Goal: Information Seeking & Learning: Learn about a topic

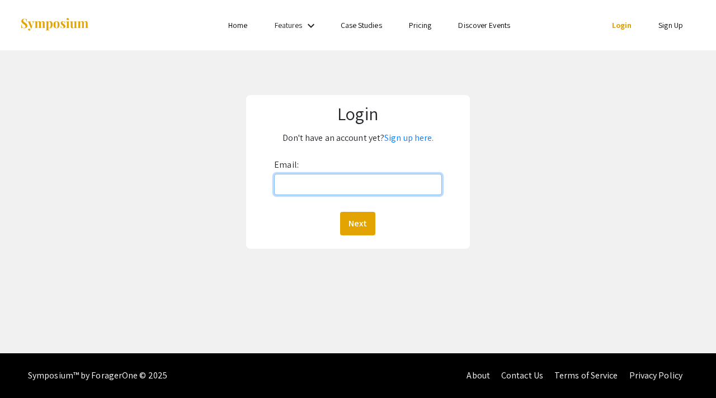
click at [356, 179] on input "Email:" at bounding box center [358, 184] width 168 height 21
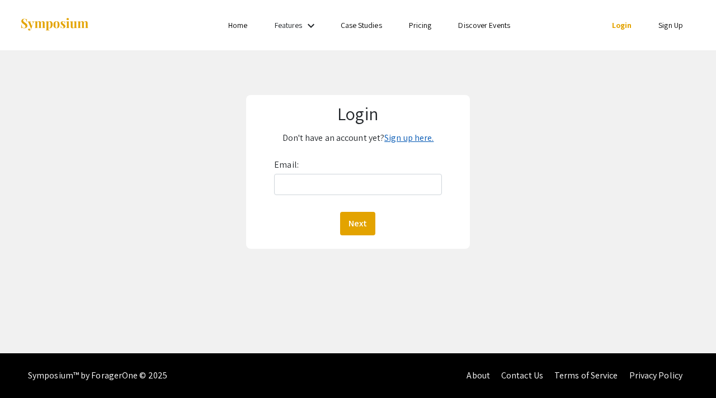
click at [396, 136] on link "Sign up here." at bounding box center [408, 138] width 49 height 12
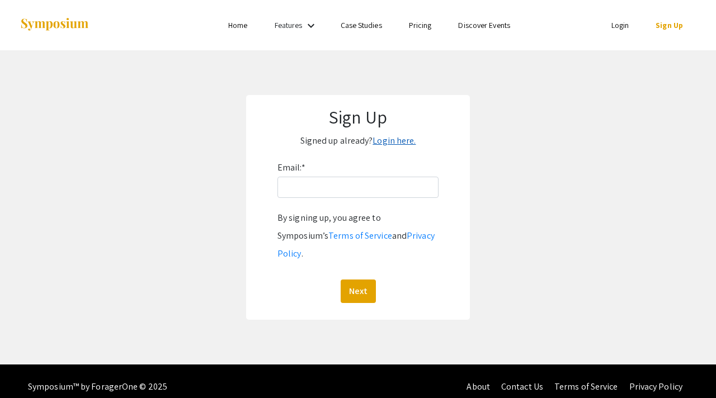
click at [392, 146] on link "Login here." at bounding box center [393, 141] width 43 height 12
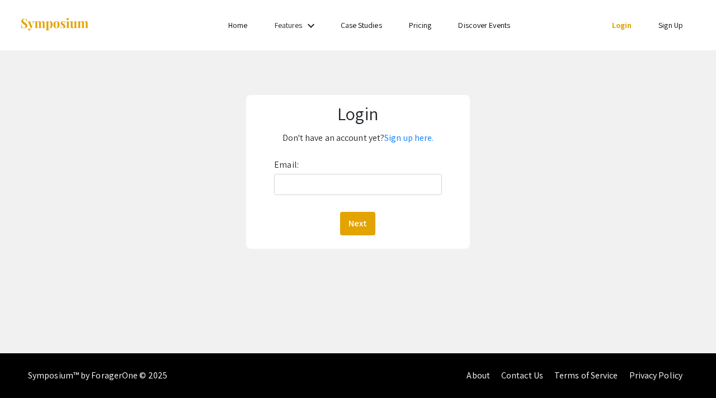
click at [344, 195] on div "Email: Next" at bounding box center [358, 195] width 168 height 79
click at [337, 191] on input "Email:" at bounding box center [358, 184] width 168 height 21
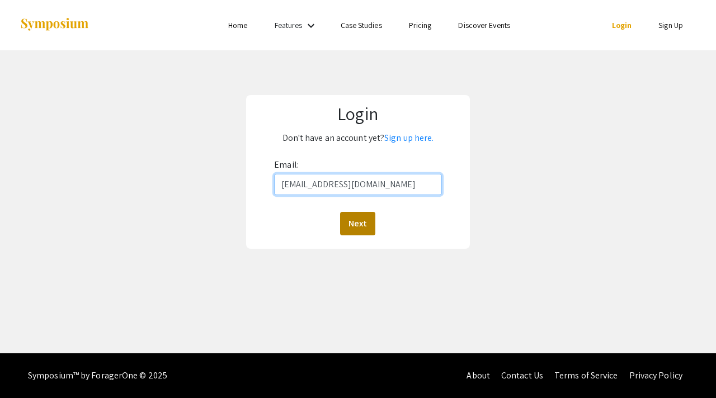
type input "[EMAIL_ADDRESS][DOMAIN_NAME]"
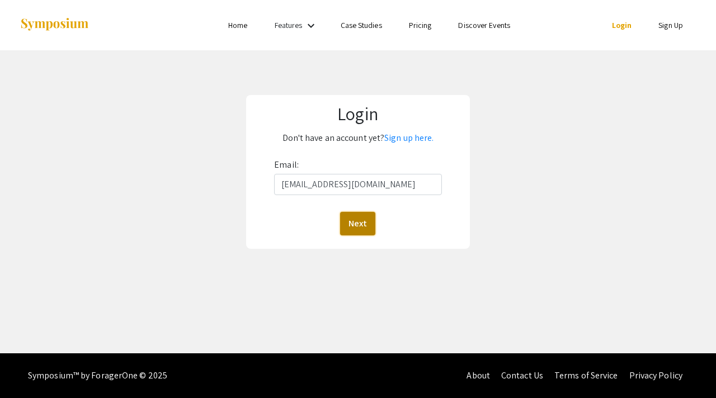
click at [363, 227] on button "Next" at bounding box center [357, 223] width 35 height 23
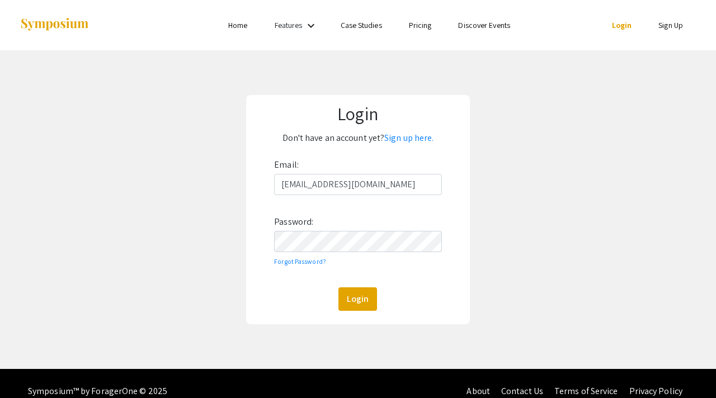
click at [357, 311] on div "Login" at bounding box center [358, 298] width 168 height 23
click at [357, 307] on button "Login" at bounding box center [357, 298] width 39 height 23
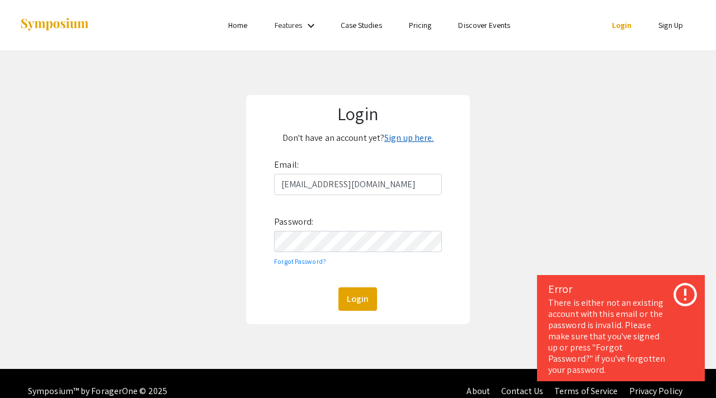
click at [411, 134] on link "Sign up here." at bounding box center [408, 138] width 49 height 12
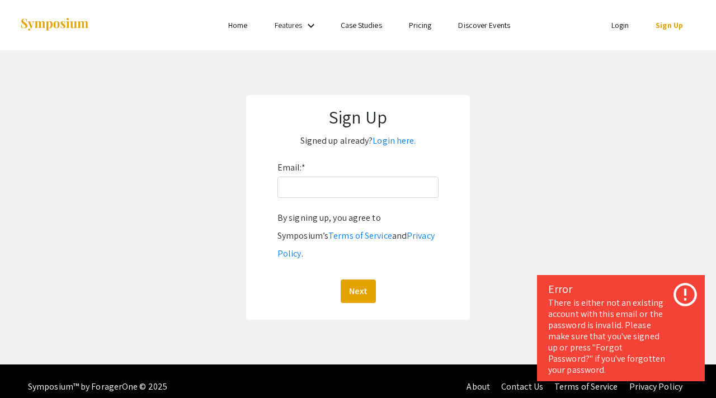
click at [338, 200] on div "Email: * By signing up, you agree to Symposium’s Terms of Service and Privacy P…" at bounding box center [357, 231] width 161 height 144
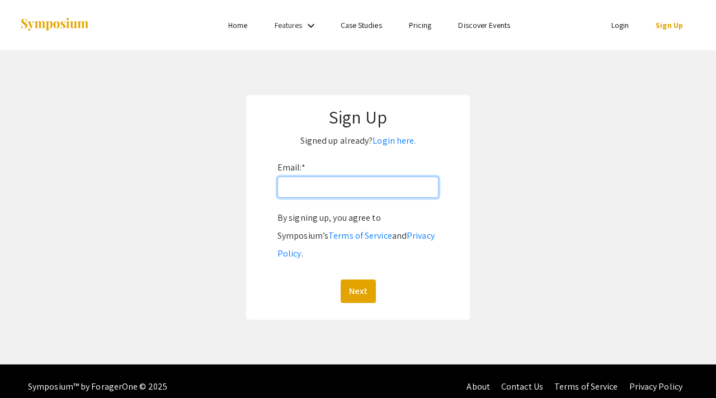
click at [338, 195] on input "Email: *" at bounding box center [357, 187] width 161 height 21
type input "C"
type input "[EMAIL_ADDRESS][DOMAIN_NAME]"
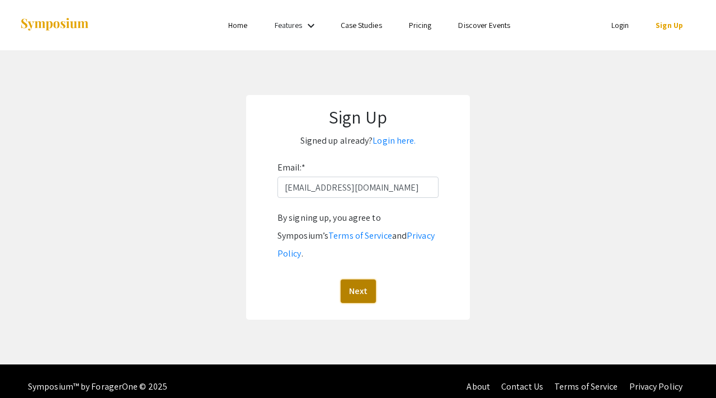
click at [350, 279] on button "Next" at bounding box center [357, 290] width 35 height 23
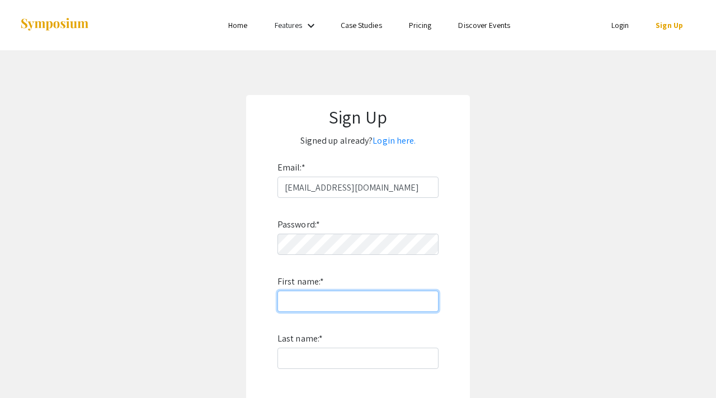
click at [325, 304] on input "First name: *" at bounding box center [357, 301] width 161 height 21
type input "Luca"
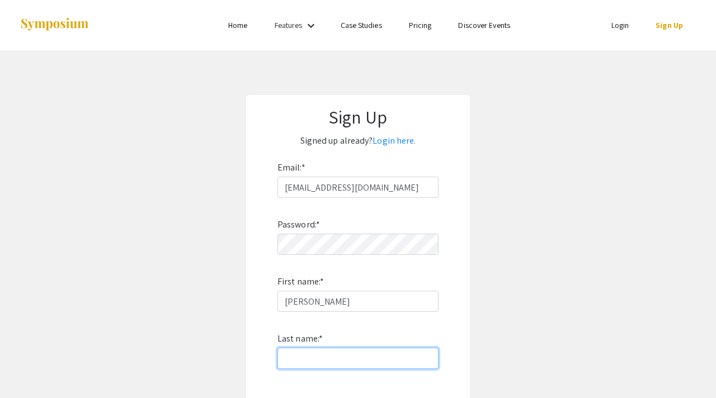
click at [323, 358] on input "Last name: *" at bounding box center [357, 358] width 161 height 21
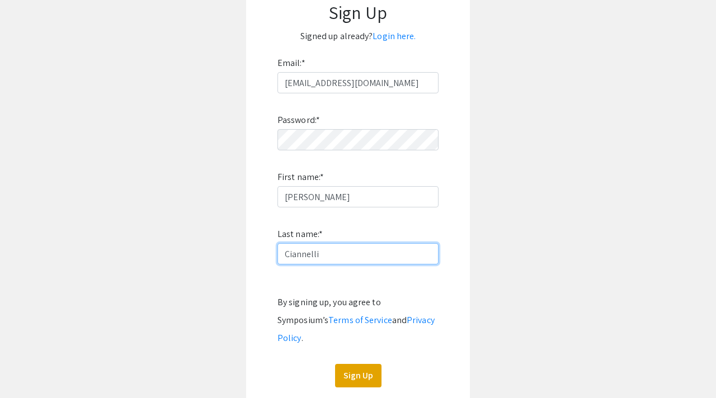
scroll to position [182, 0]
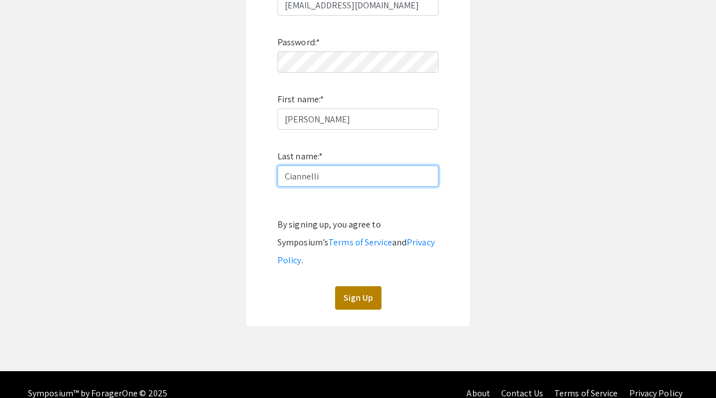
type input "Ciannelli"
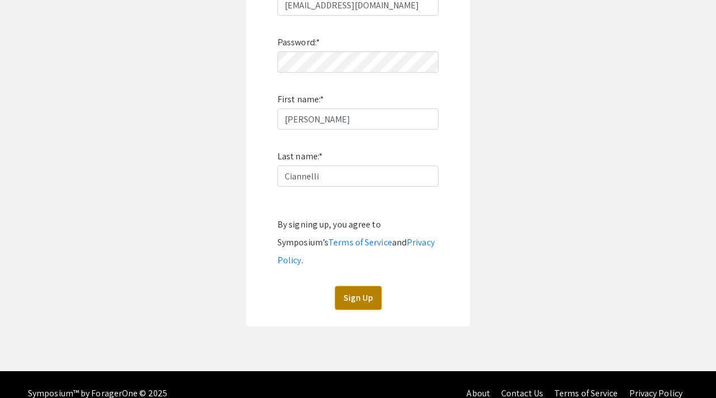
click at [358, 286] on button "Sign Up" at bounding box center [358, 297] width 46 height 23
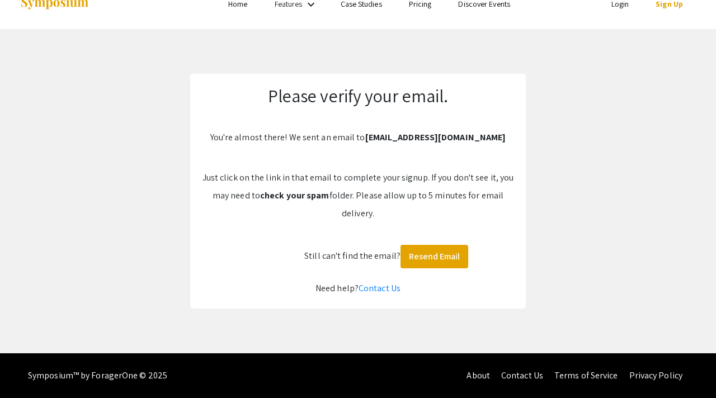
scroll to position [0, 0]
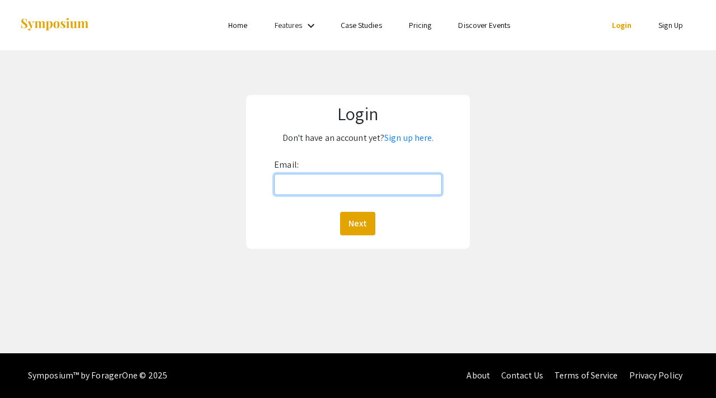
click at [354, 179] on input "Email:" at bounding box center [358, 184] width 168 height 21
type input "[EMAIL_ADDRESS][DOMAIN_NAME]"
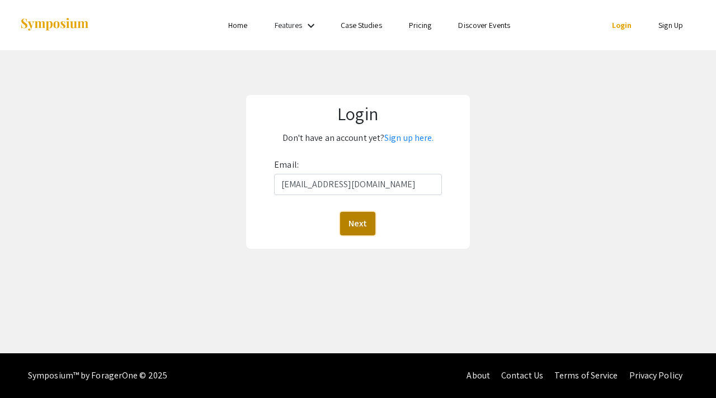
click at [358, 214] on button "Next" at bounding box center [357, 223] width 35 height 23
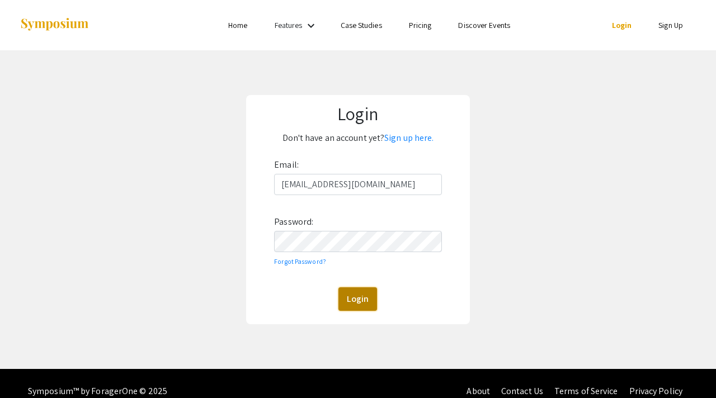
click at [348, 288] on button "Login" at bounding box center [357, 298] width 39 height 23
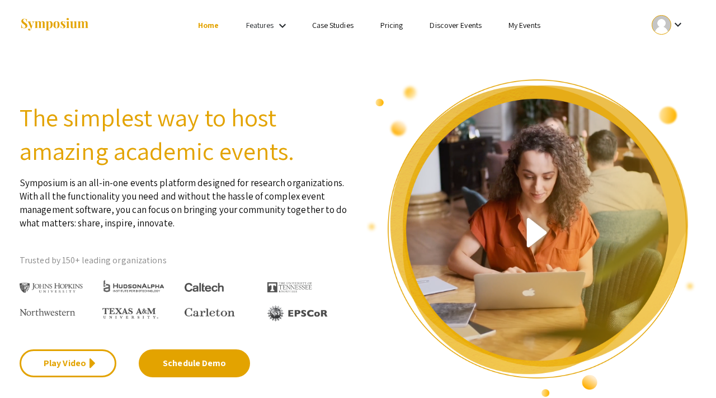
click at [522, 23] on link "My Events" at bounding box center [524, 25] width 32 height 10
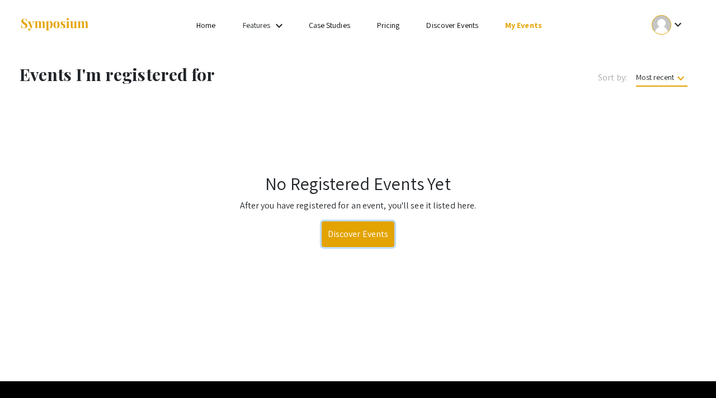
click at [366, 239] on link "Discover Events" at bounding box center [357, 234] width 73 height 26
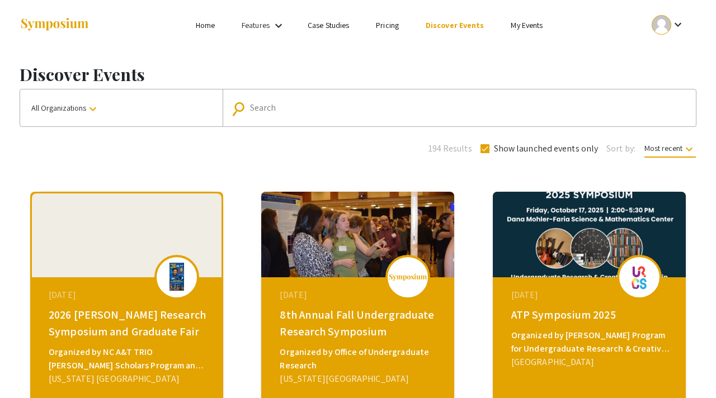
click at [276, 94] on mat-form-field "search Search" at bounding box center [458, 107] width 473 height 37
click at [257, 123] on mat-form-field "search Search" at bounding box center [458, 107] width 473 height 37
click at [263, 116] on div "Search" at bounding box center [465, 108] width 430 height 18
type input "oregon state university"
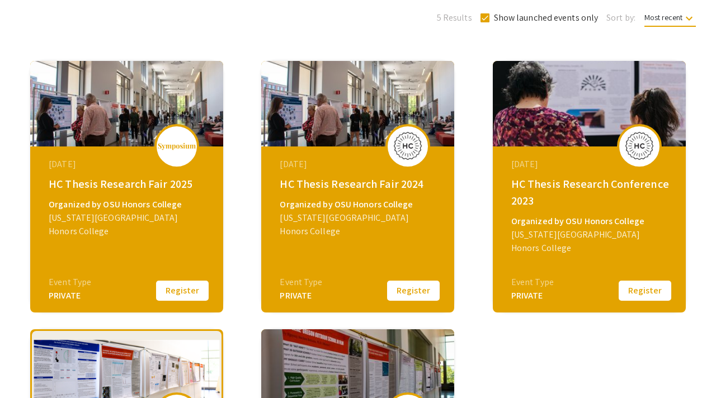
scroll to position [165, 0]
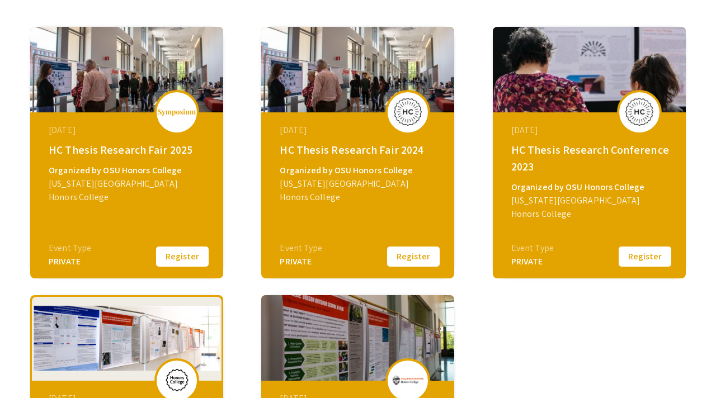
click at [191, 258] on button "Register" at bounding box center [182, 256] width 56 height 23
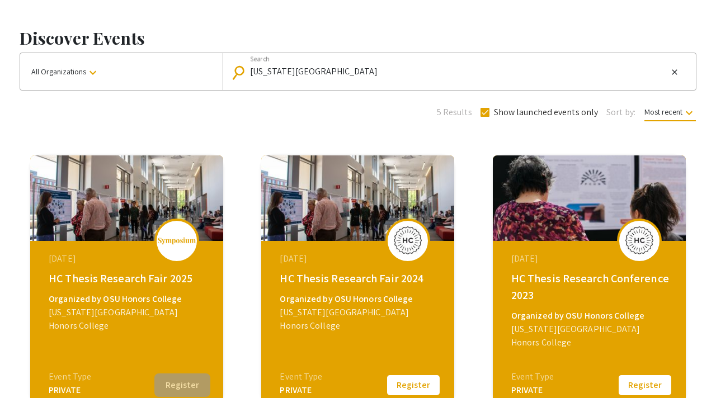
scroll to position [0, 0]
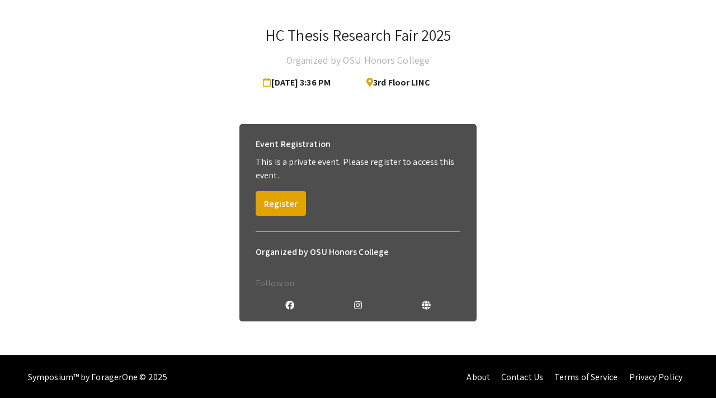
scroll to position [48, 0]
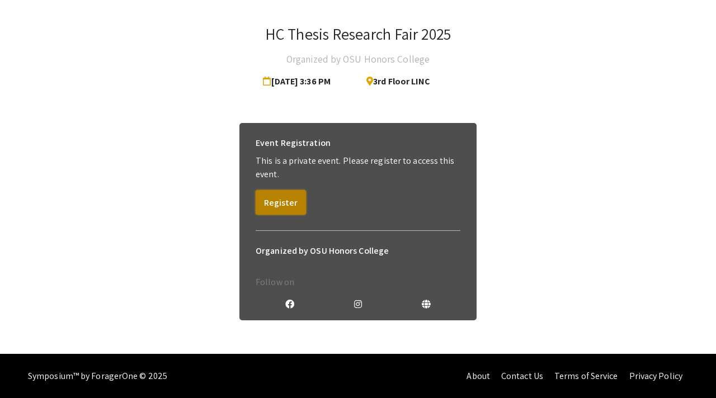
click at [282, 205] on button "Register" at bounding box center [280, 202] width 50 height 25
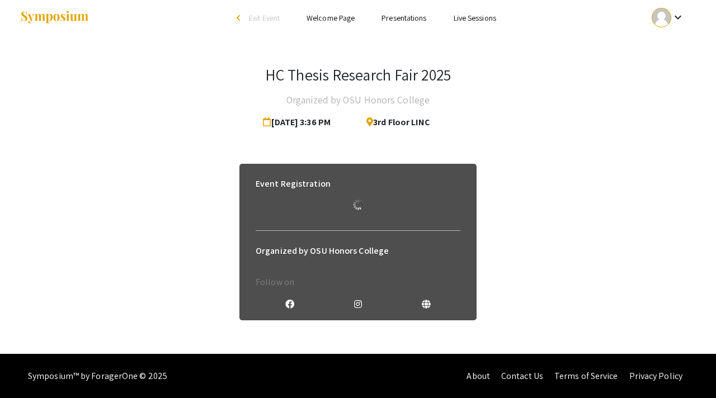
scroll to position [35, 0]
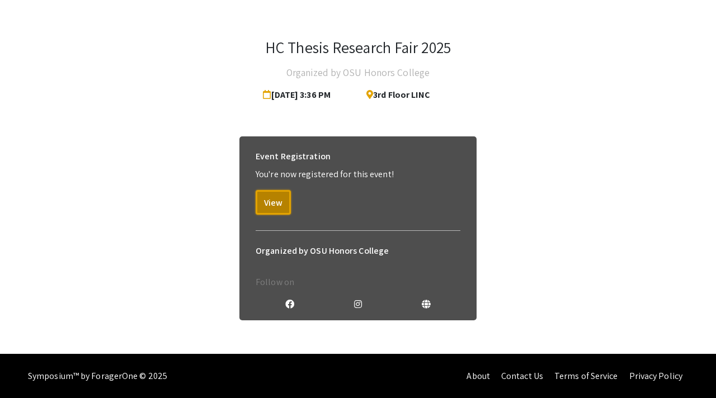
click at [282, 205] on button "View" at bounding box center [272, 202] width 35 height 25
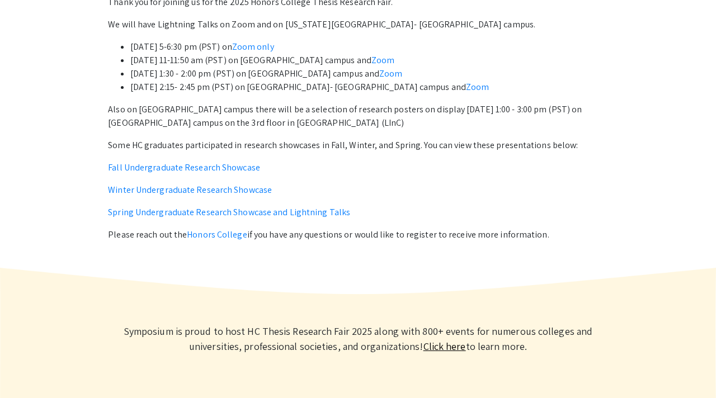
scroll to position [451, 0]
click at [221, 170] on link "Fall Undergraduate Research Showcase" at bounding box center [184, 168] width 152 height 12
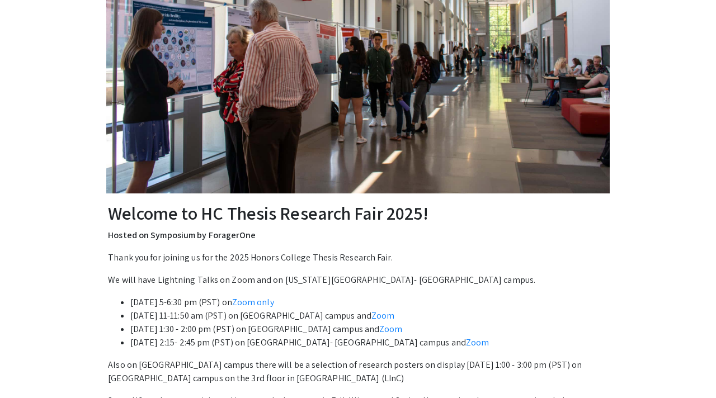
scroll to position [0, 0]
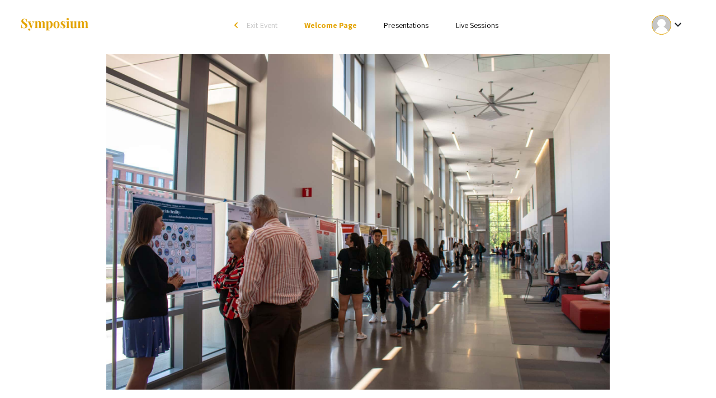
click at [406, 24] on link "Presentations" at bounding box center [405, 25] width 45 height 10
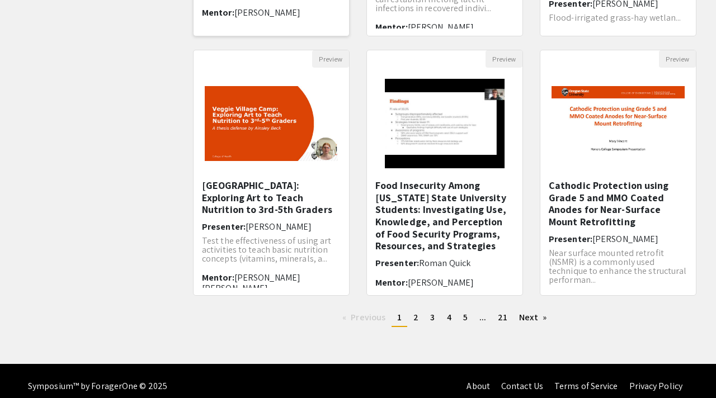
scroll to position [343, 0]
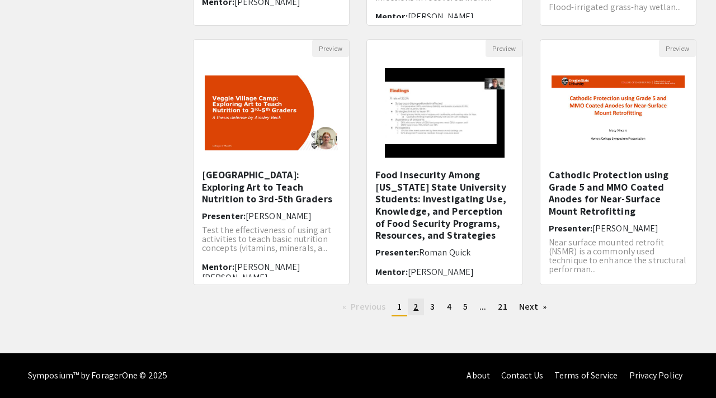
click at [409, 306] on link "page 2" at bounding box center [416, 306] width 16 height 17
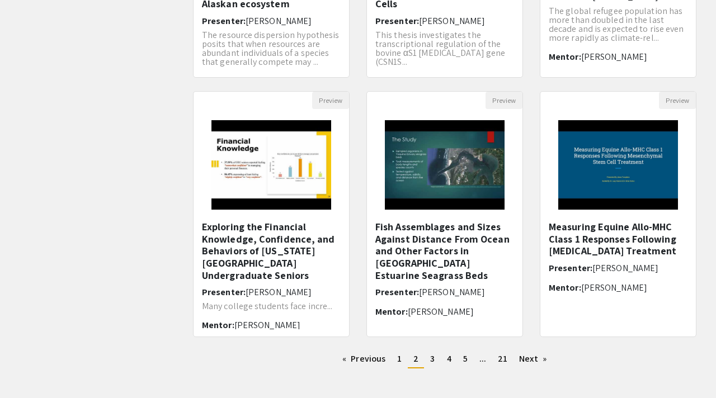
scroll to position [307, 0]
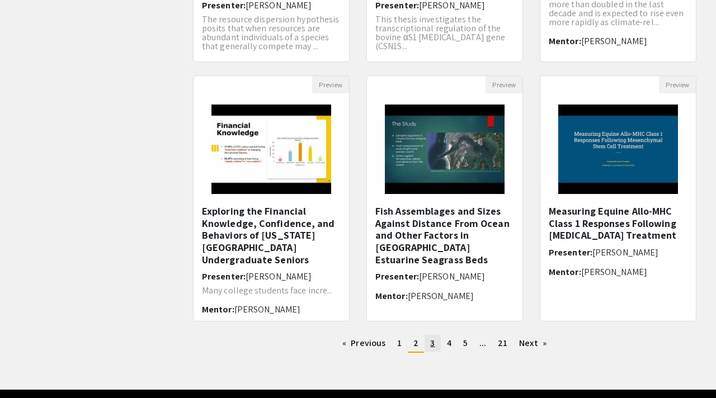
click at [433, 343] on span "3" at bounding box center [432, 343] width 4 height 12
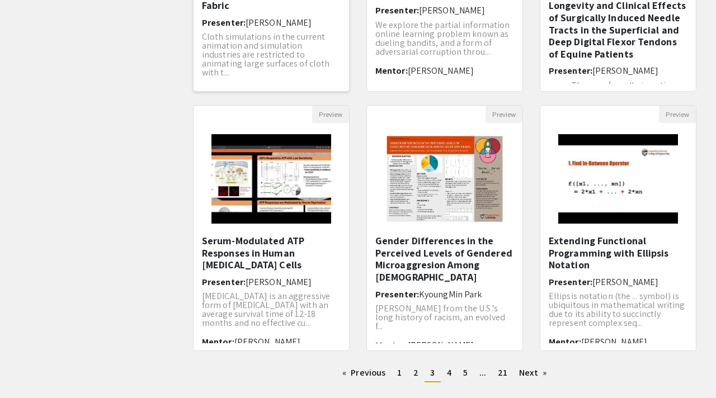
scroll to position [281, 0]
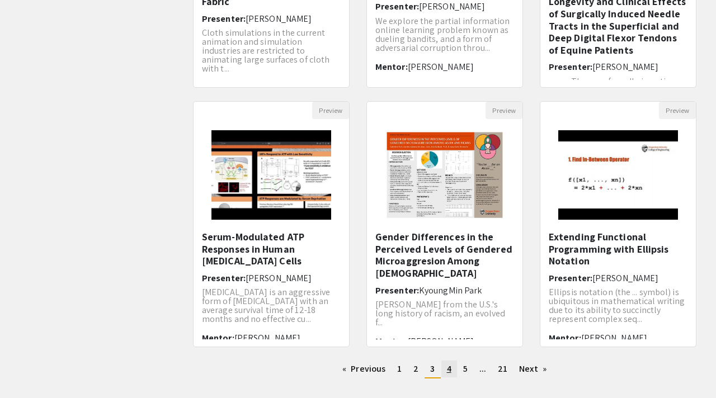
click at [444, 366] on link "page 4" at bounding box center [449, 369] width 16 height 17
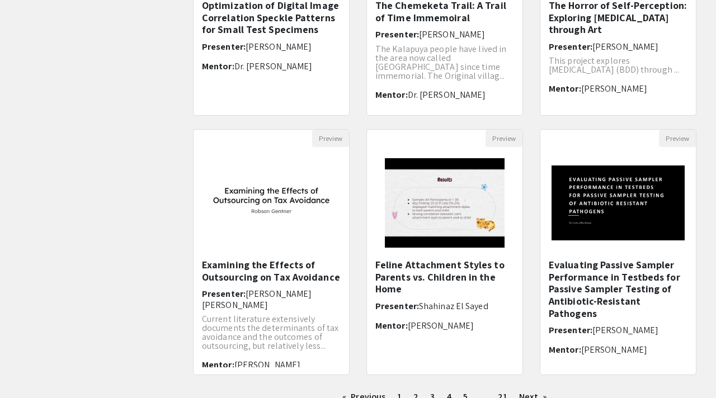
scroll to position [343, 0]
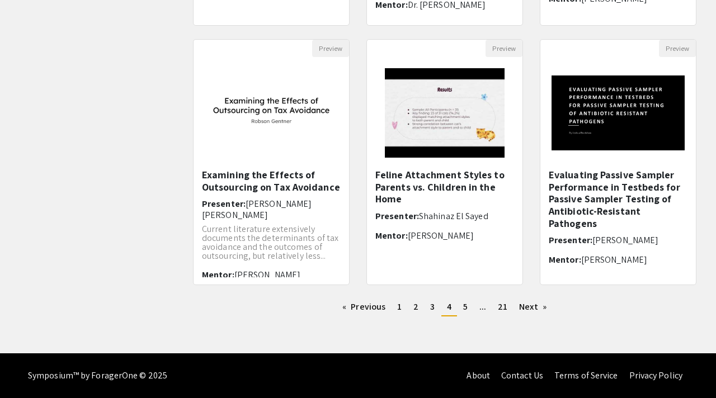
click at [456, 309] on ul "Previous page 4 / 21 page 1 page 2 page 3 You're on page 4 page 5 page ... page…" at bounding box center [444, 307] width 503 height 18
click at [462, 308] on link "page 5" at bounding box center [465, 306] width 16 height 17
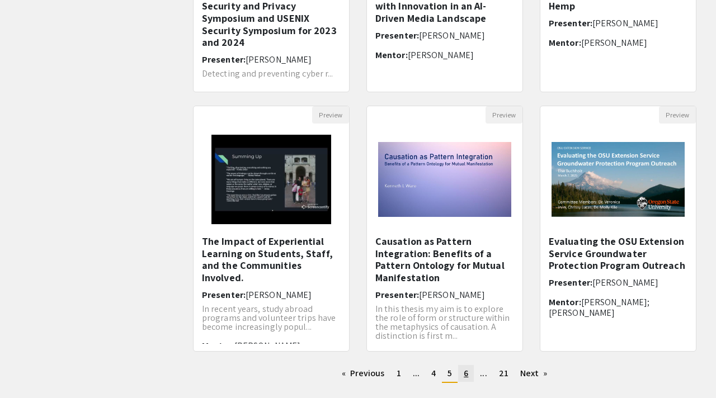
scroll to position [277, 0]
click at [570, 267] on h5 "Evaluating the OSU Extension Service Groundwater Protection Program Outreach" at bounding box center [617, 253] width 139 height 36
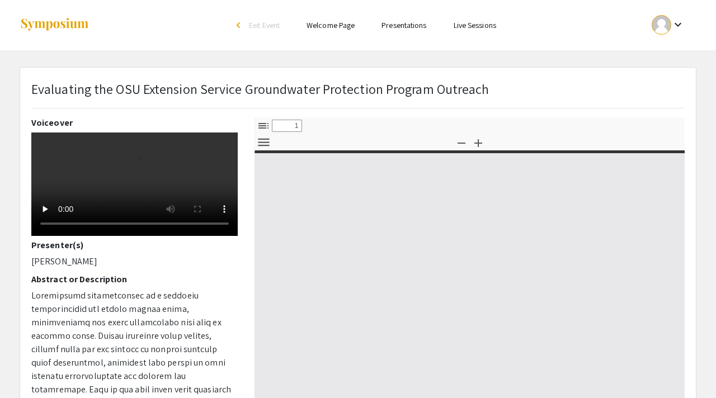
select select "custom"
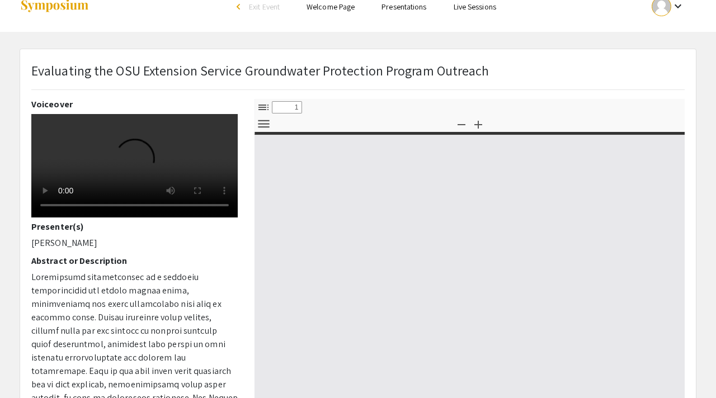
type input "0"
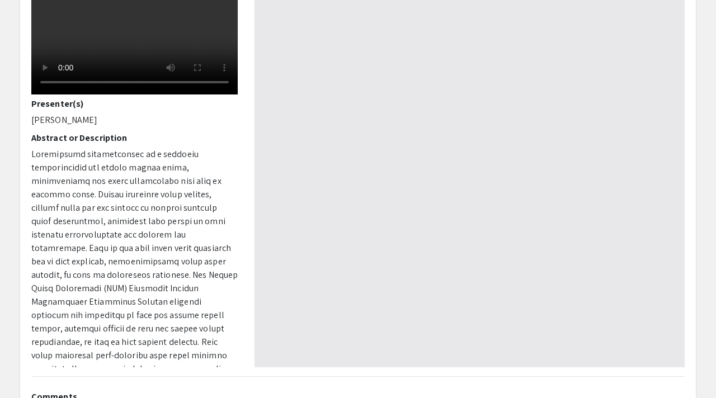
scroll to position [144, 0]
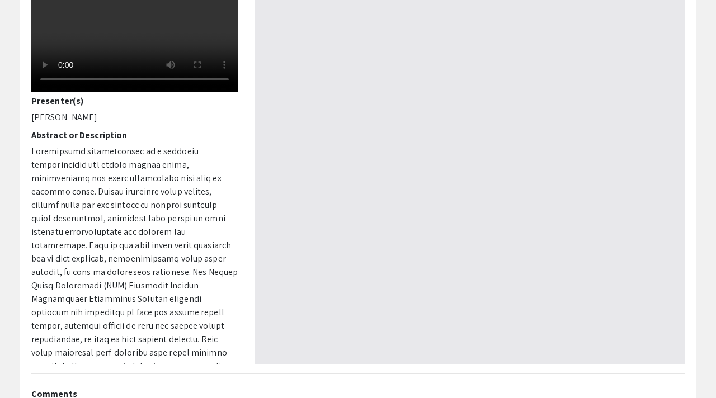
select select "auto"
type input "1"
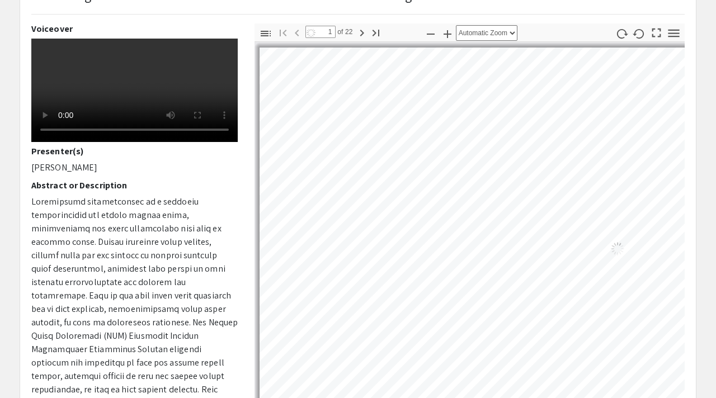
scroll to position [93, 0]
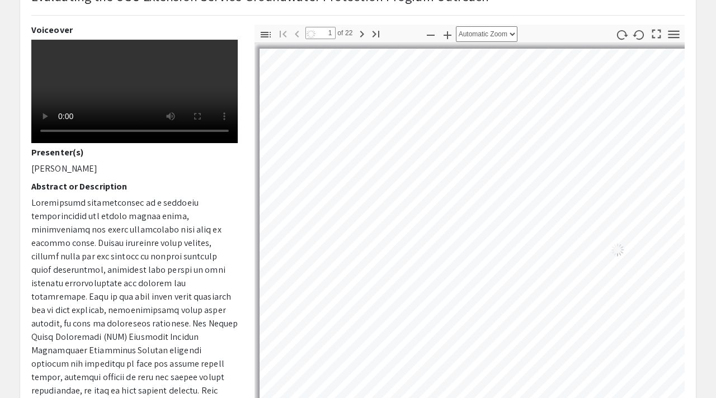
select select "auto"
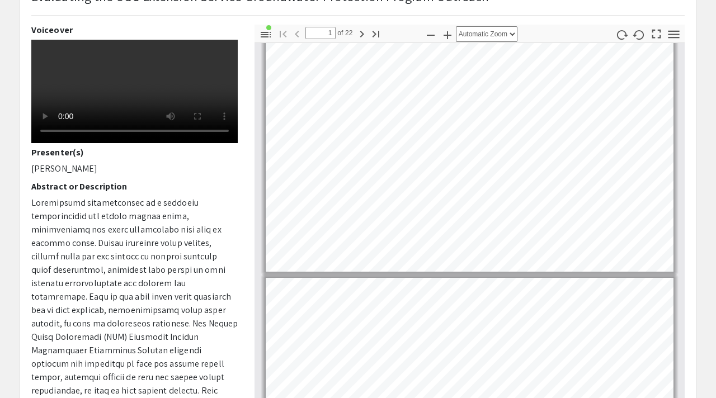
scroll to position [0, 0]
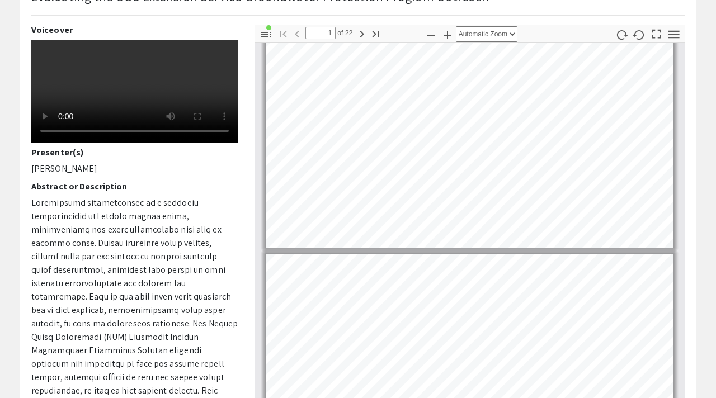
type input "2"
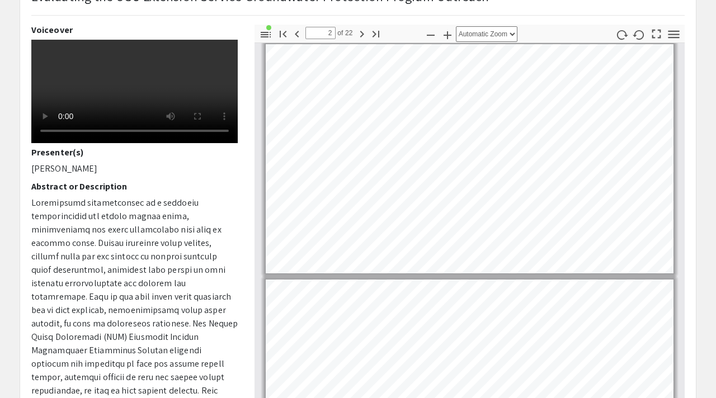
scroll to position [240, 0]
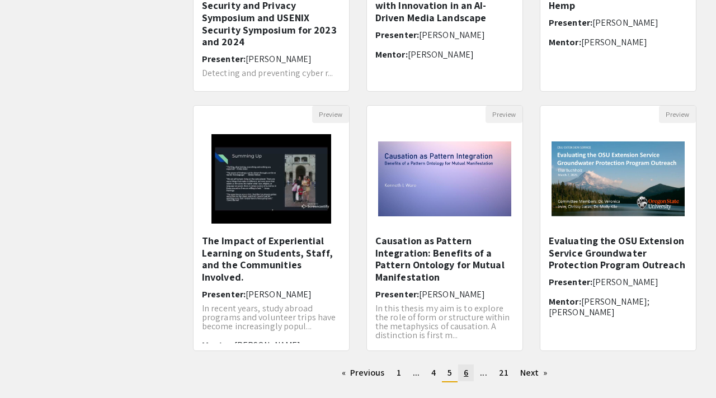
click at [465, 375] on span "6" at bounding box center [465, 373] width 4 height 12
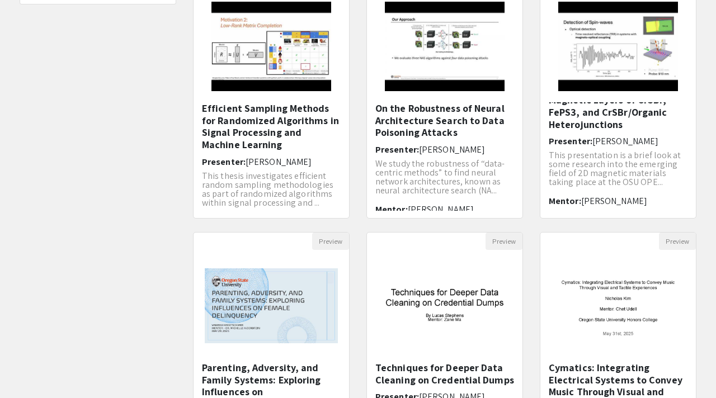
scroll to position [150, 0]
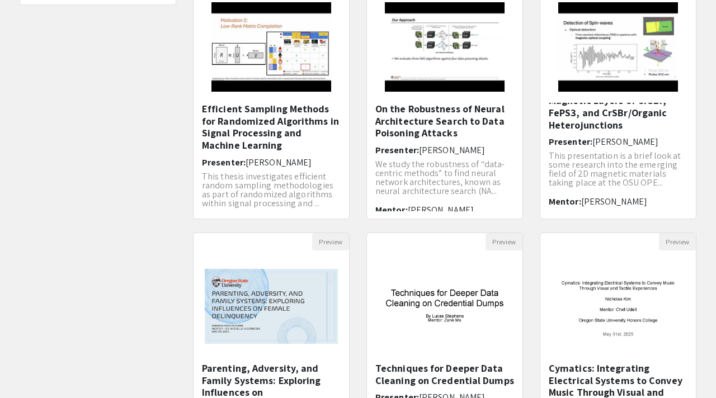
click at [287, 135] on h5 "Efficient Sampling Methods for Randomized Algorithms in Signal Processing and M…" at bounding box center [271, 127] width 139 height 48
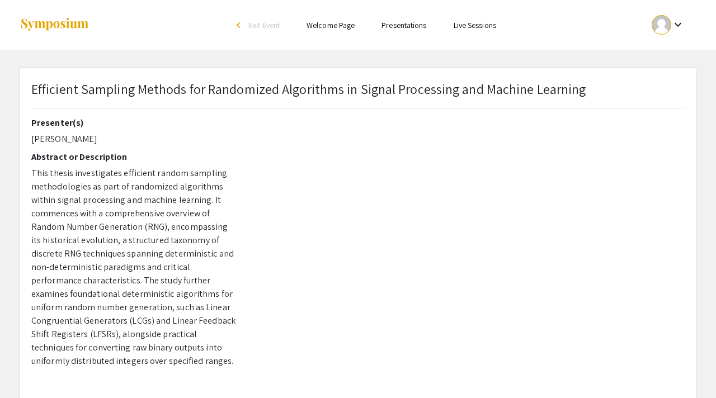
scroll to position [150, 0]
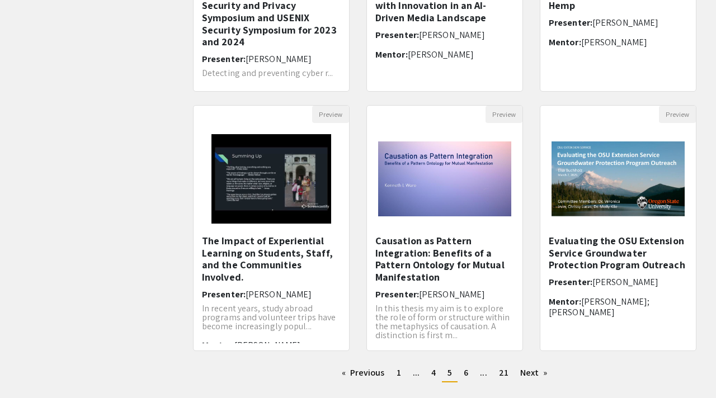
scroll to position [343, 0]
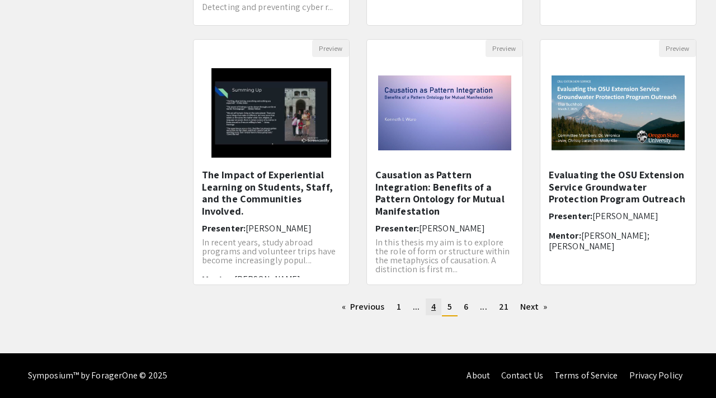
click at [432, 311] on span "4" at bounding box center [433, 307] width 4 height 12
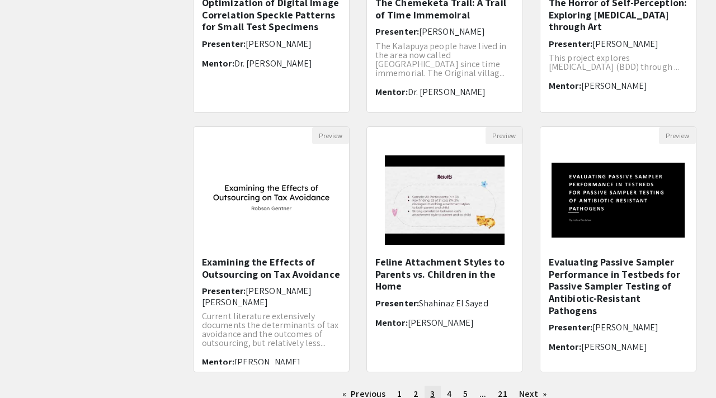
scroll to position [343, 0]
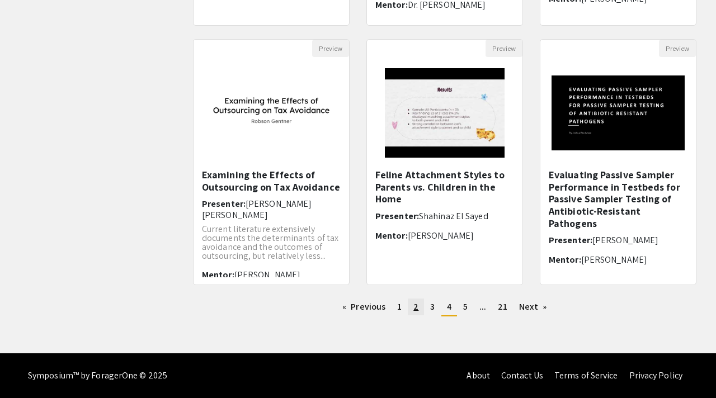
click at [413, 306] on link "page 2" at bounding box center [416, 306] width 16 height 17
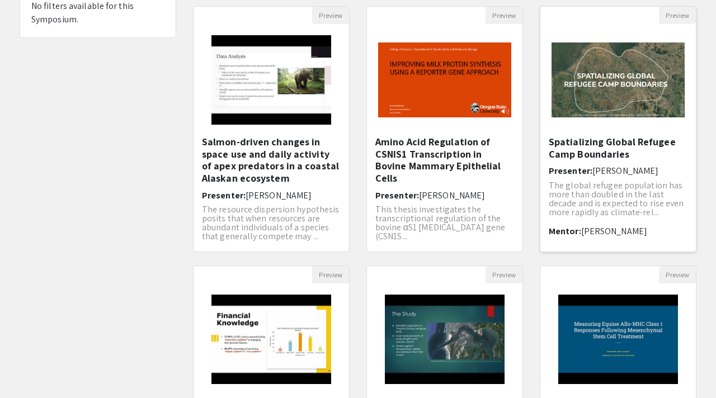
scroll to position [119, 0]
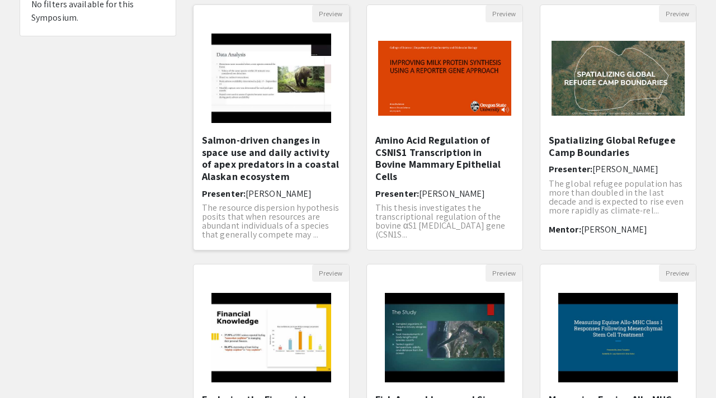
click at [315, 153] on h5 "Salmon-driven changes in space use and daily activity of apex predators in a co…" at bounding box center [271, 158] width 139 height 48
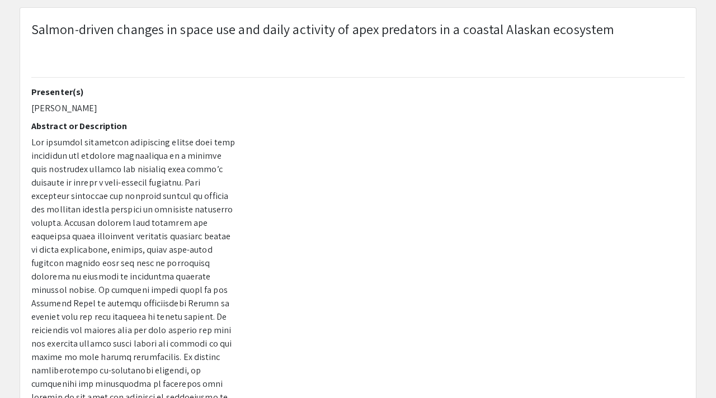
scroll to position [60, 0]
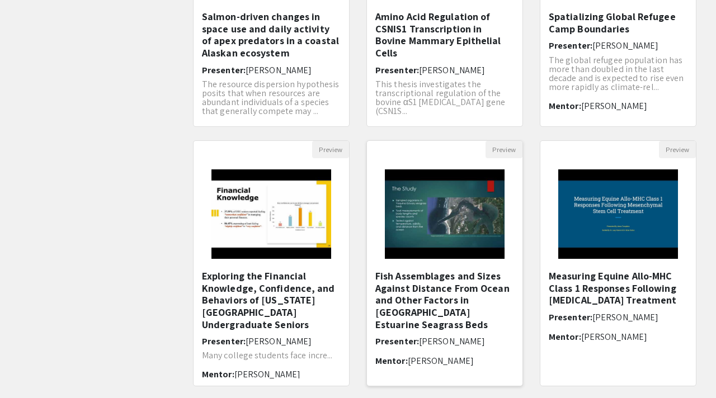
scroll to position [343, 0]
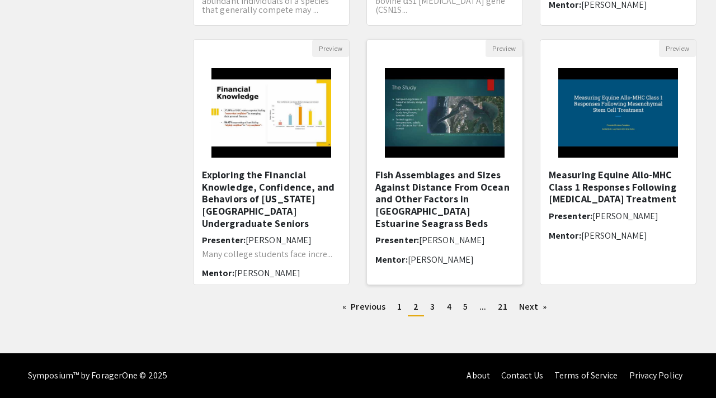
click at [442, 200] on h5 "Fish Assemblages and Sizes Against Distance From Ocean and Other Factors in Yaq…" at bounding box center [444, 199] width 139 height 60
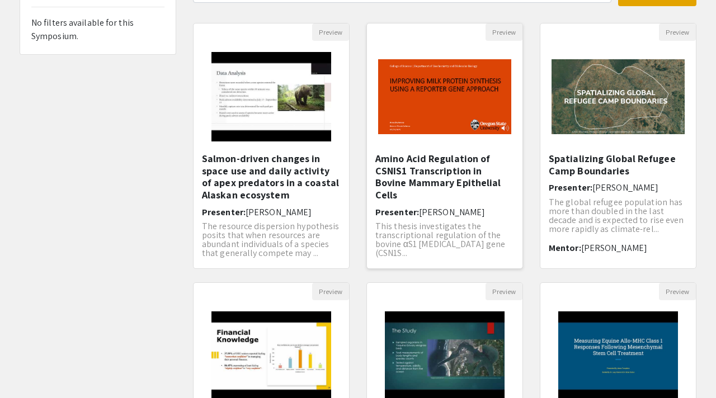
scroll to position [343, 0]
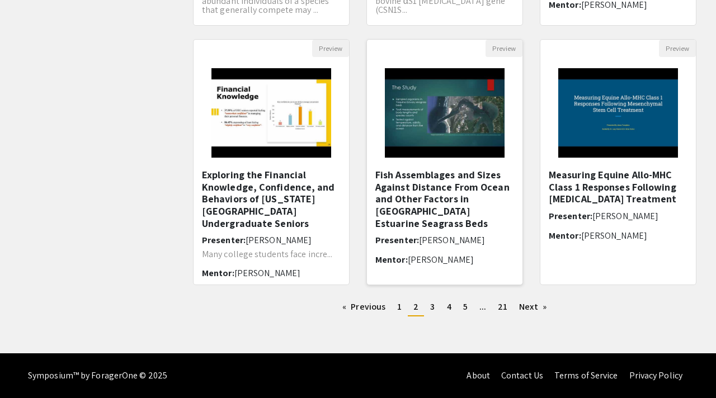
click at [423, 199] on h5 "Fish Assemblages and Sizes Against Distance From Ocean and Other Factors in Yaq…" at bounding box center [444, 199] width 139 height 60
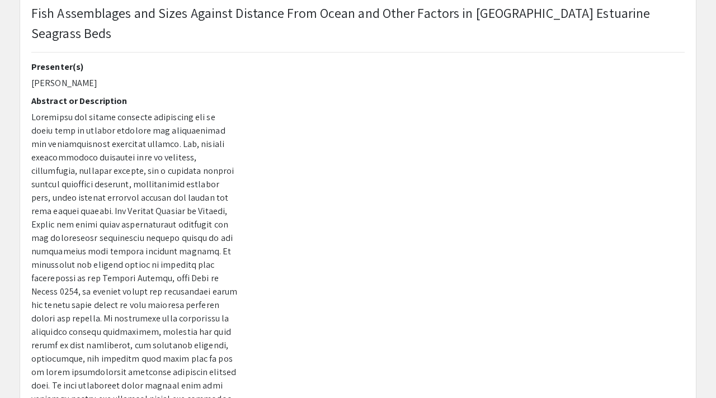
scroll to position [78, 0]
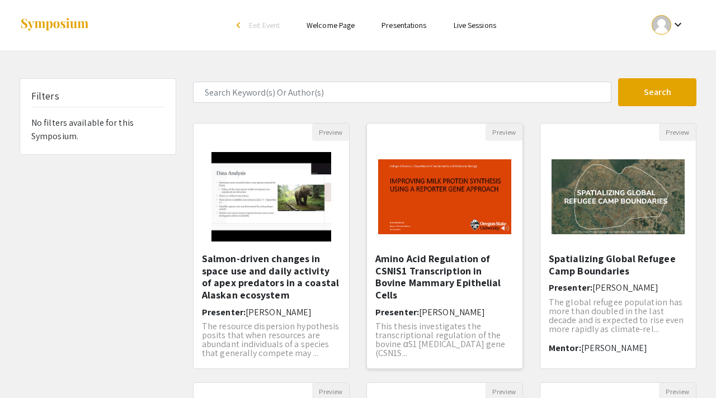
scroll to position [343, 0]
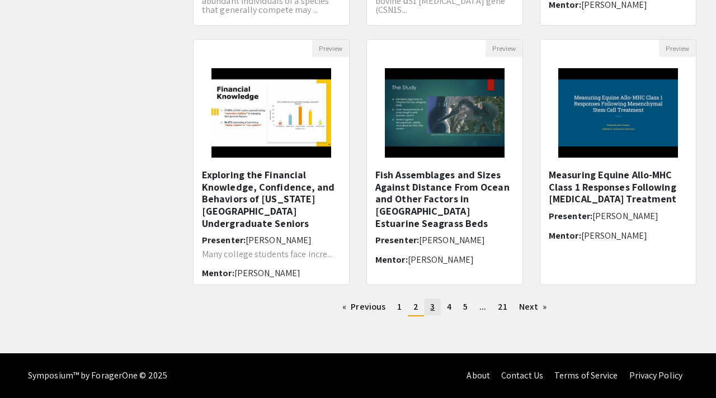
click at [435, 302] on link "page 3" at bounding box center [432, 306] width 16 height 17
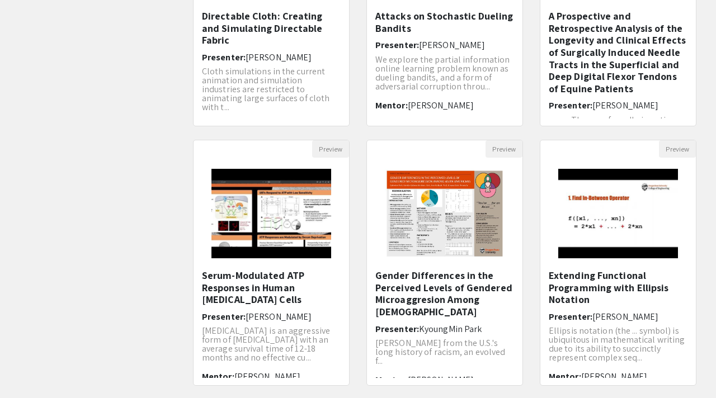
scroll to position [243, 0]
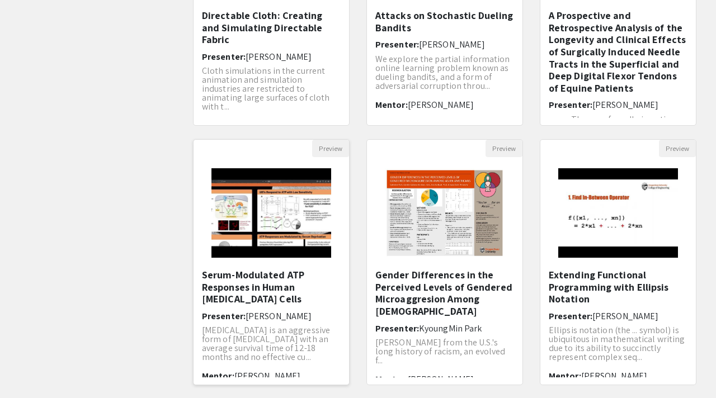
click at [217, 272] on h5 "Serum-Modulated ATP Responses in Human Glioblastoma Cells" at bounding box center [271, 287] width 139 height 36
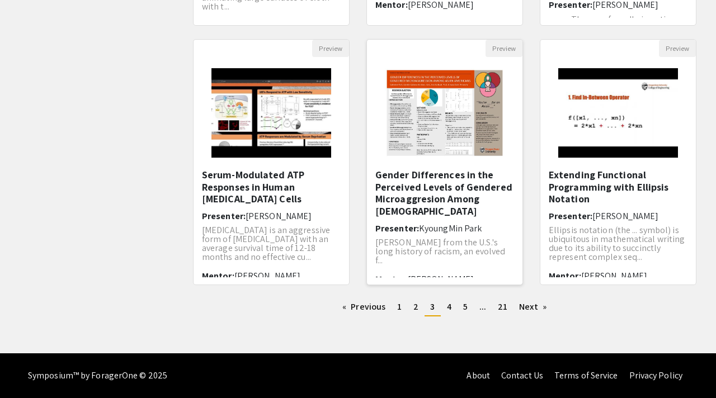
click at [425, 184] on h5 "Gender Differences in the Perceived Levels of Gendered Microaggresion Among Asi…" at bounding box center [444, 193] width 139 height 48
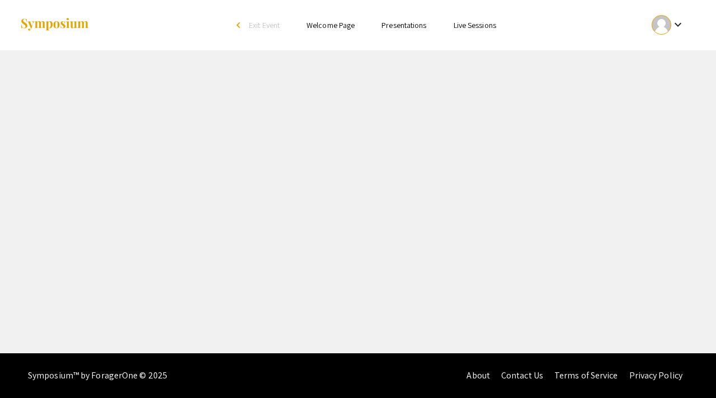
select select "custom"
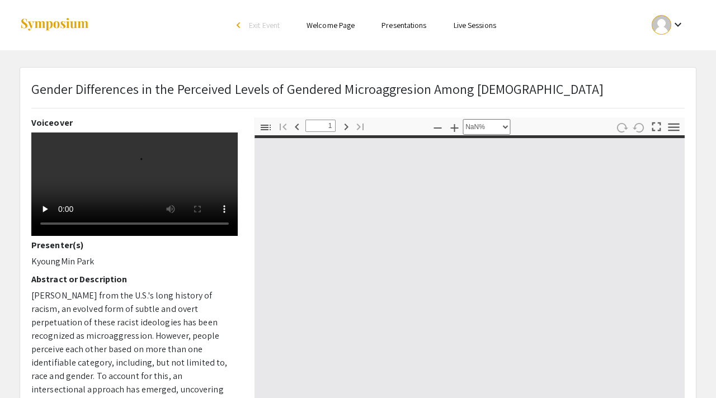
type input "0"
select select "auto"
type input "1"
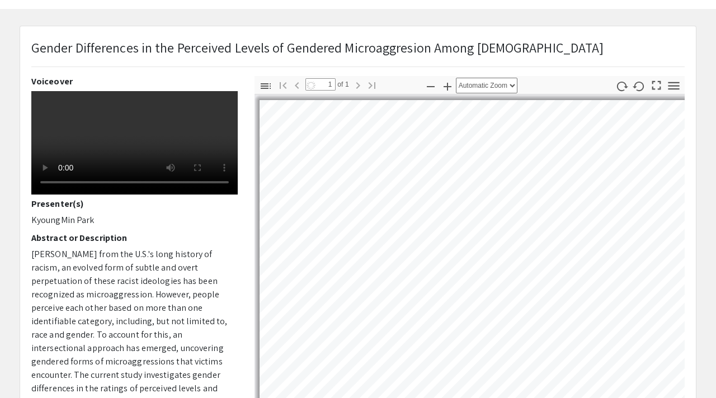
scroll to position [81, 0]
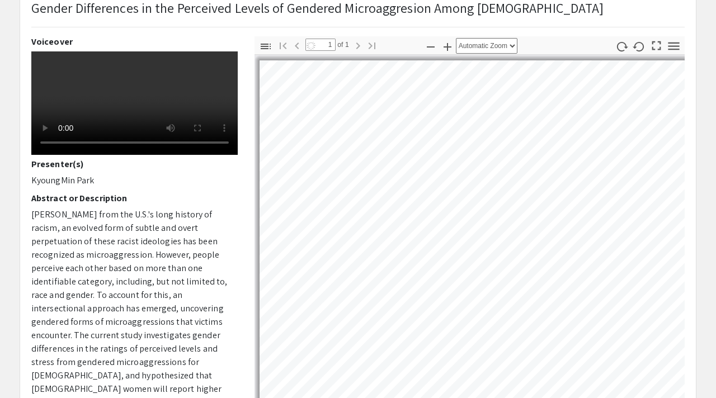
select select "auto"
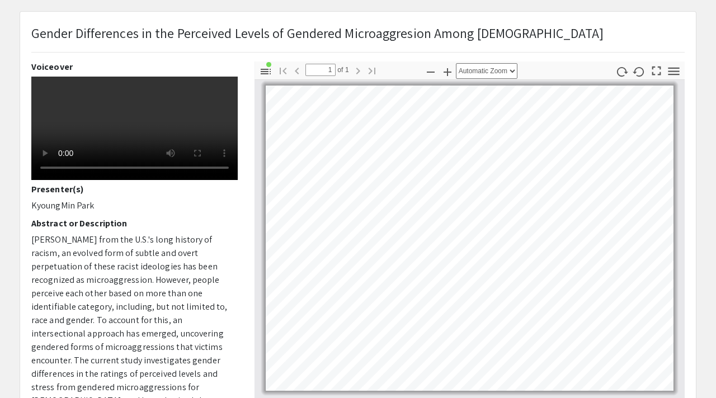
scroll to position [56, 0]
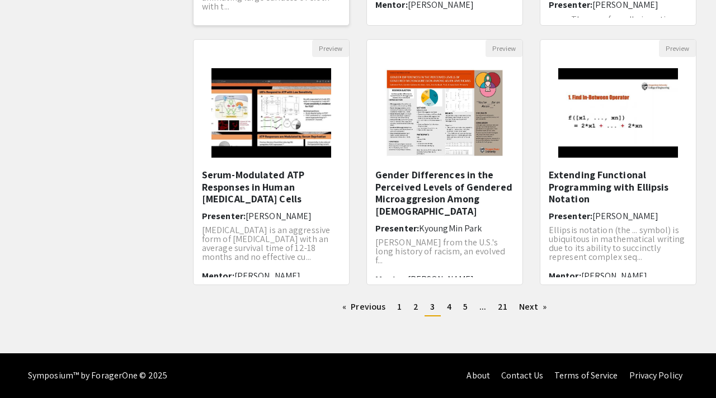
scroll to position [8, 0]
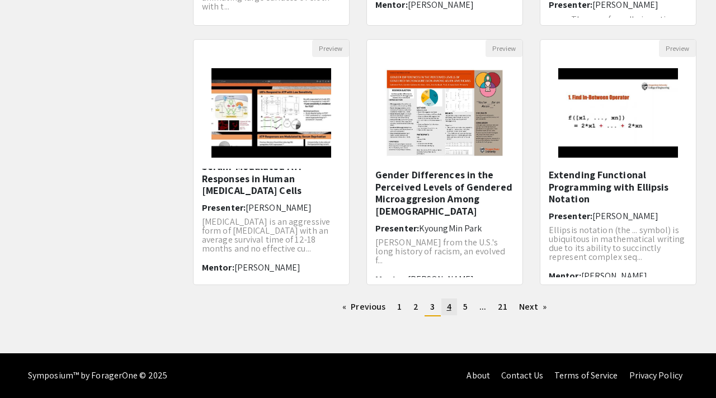
click at [452, 313] on link "page 4" at bounding box center [449, 306] width 16 height 17
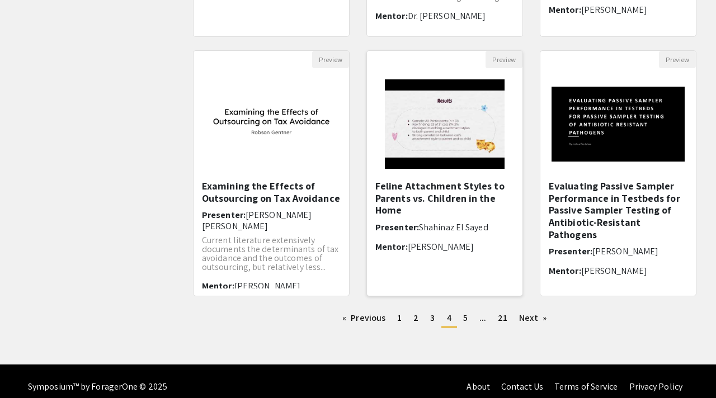
scroll to position [343, 0]
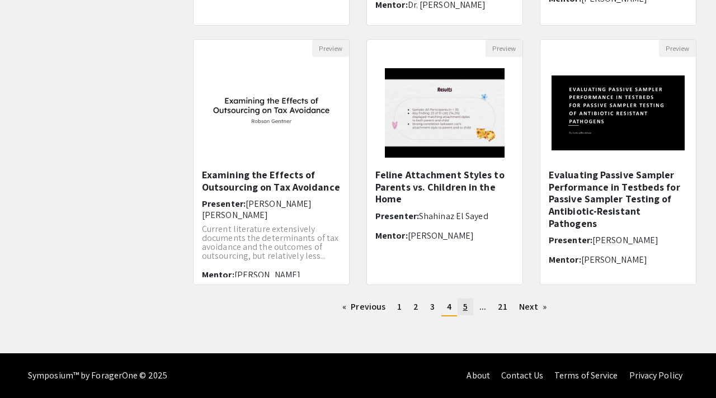
click at [467, 303] on link "page 5" at bounding box center [465, 306] width 16 height 17
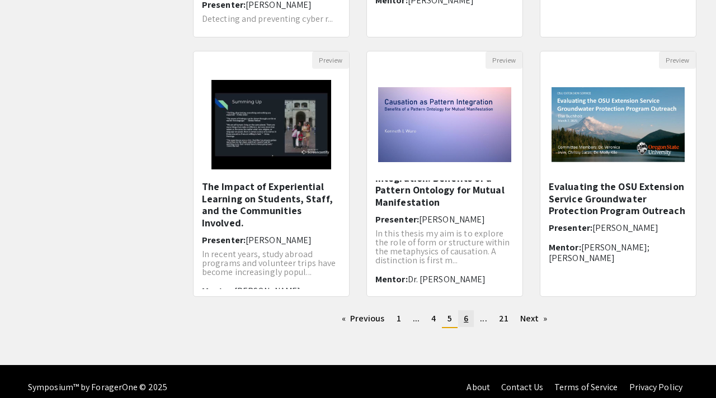
scroll to position [343, 0]
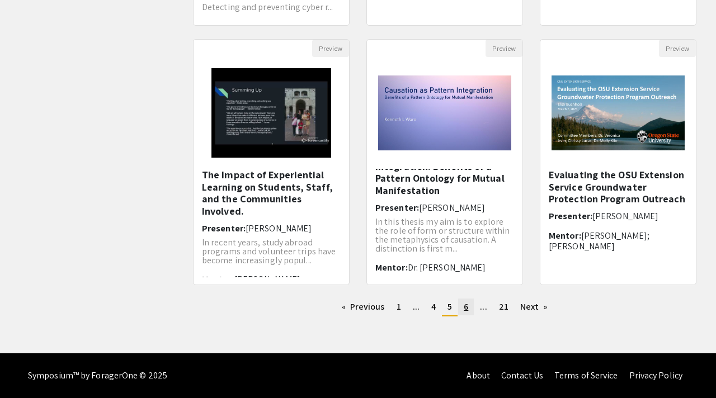
click at [466, 303] on span "6" at bounding box center [465, 307] width 4 height 12
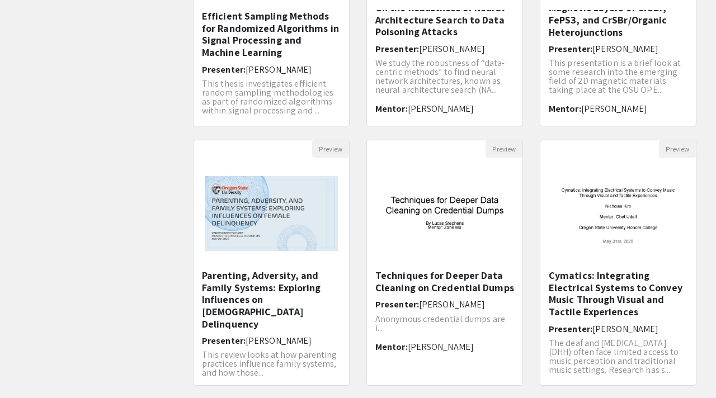
scroll to position [343, 0]
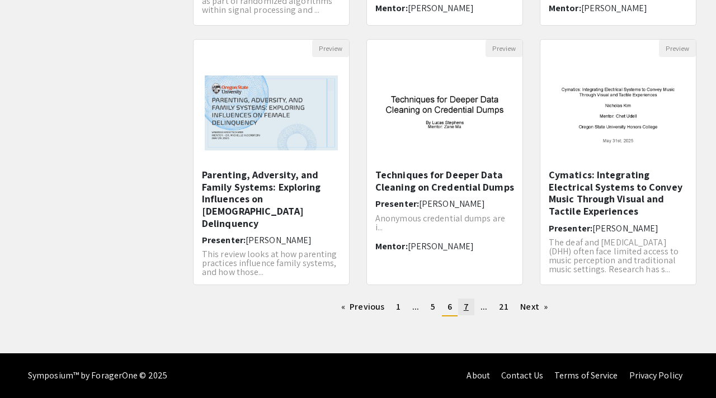
click at [462, 306] on link "page 7" at bounding box center [466, 306] width 16 height 17
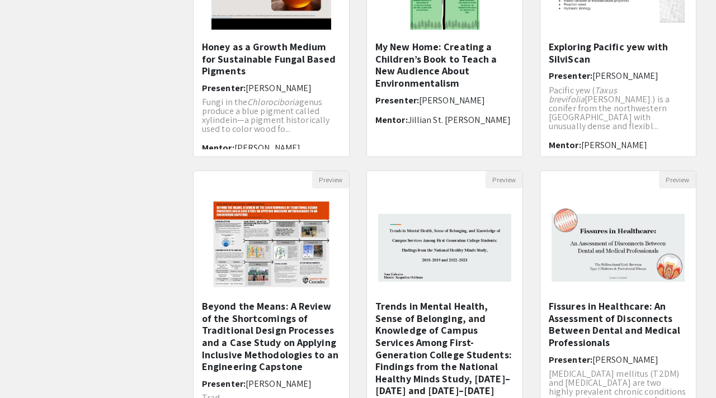
scroll to position [16, 0]
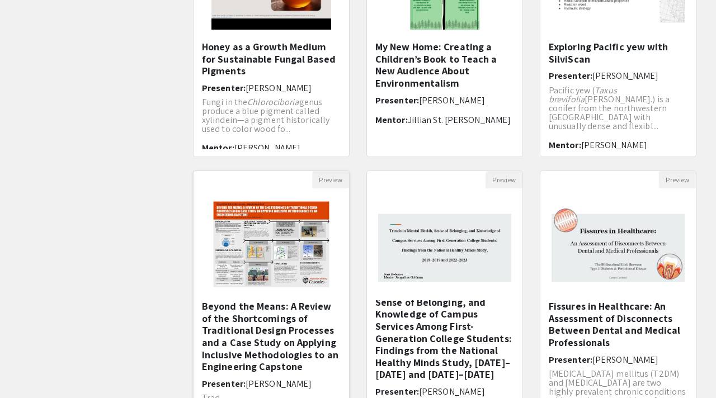
click at [292, 348] on h5 "Beyond the Means: A Review of the Shortcomings of Traditional Design Processes …" at bounding box center [271, 336] width 139 height 73
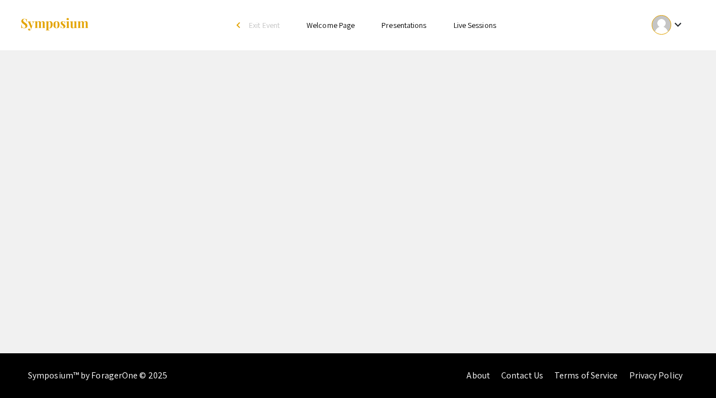
select select "custom"
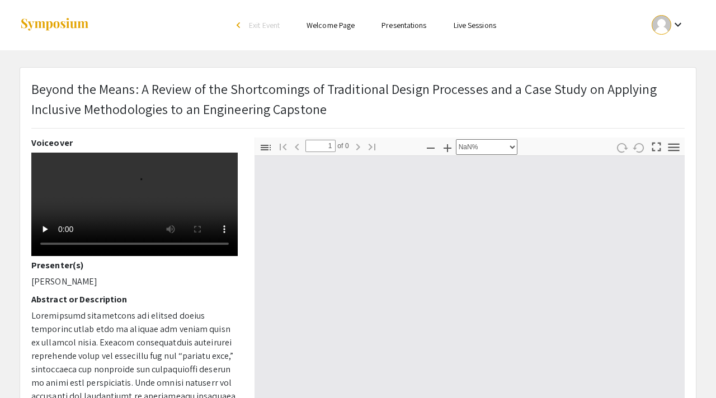
type input "0"
select select "custom"
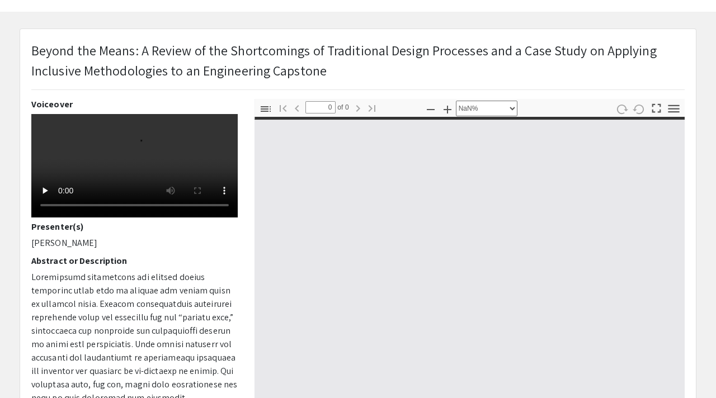
type input "1"
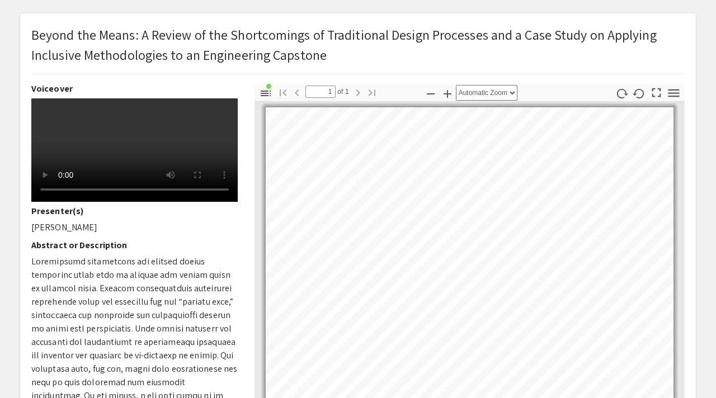
select select "custom"
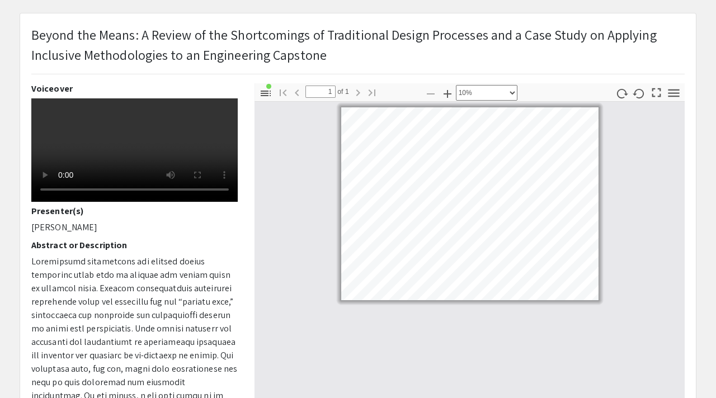
type input "0"
select select "auto"
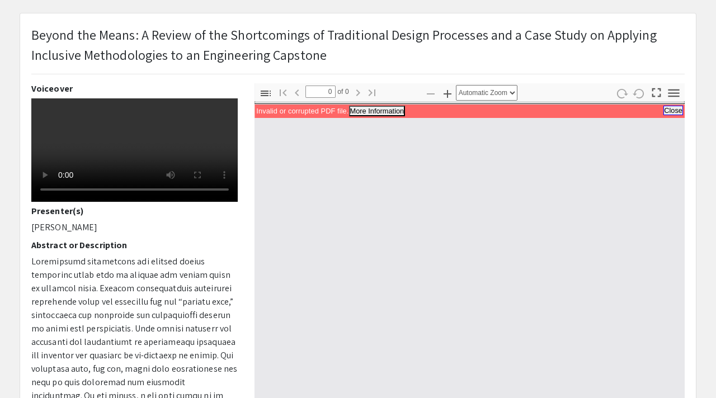
click at [677, 108] on button "Close" at bounding box center [673, 111] width 20 height 10
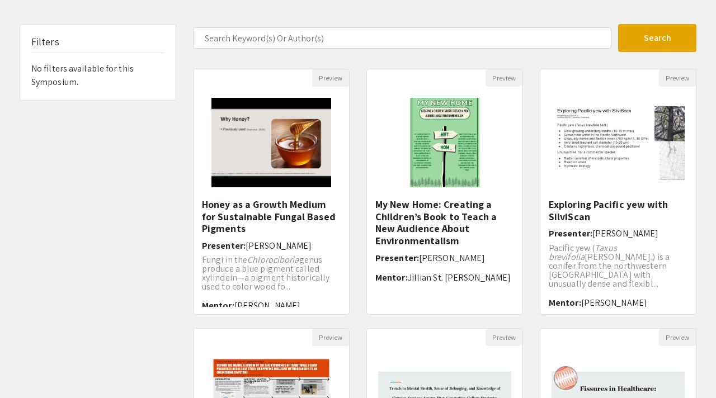
scroll to position [212, 0]
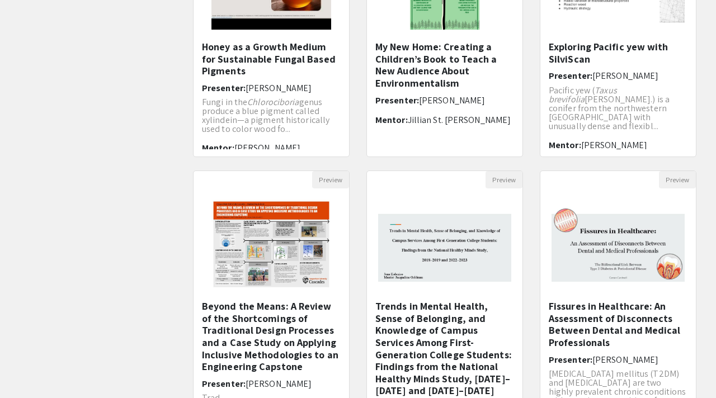
click at [248, 319] on h5 "Beyond the Means: A Review of the Shortcomings of Traditional Design Processes …" at bounding box center [271, 336] width 139 height 73
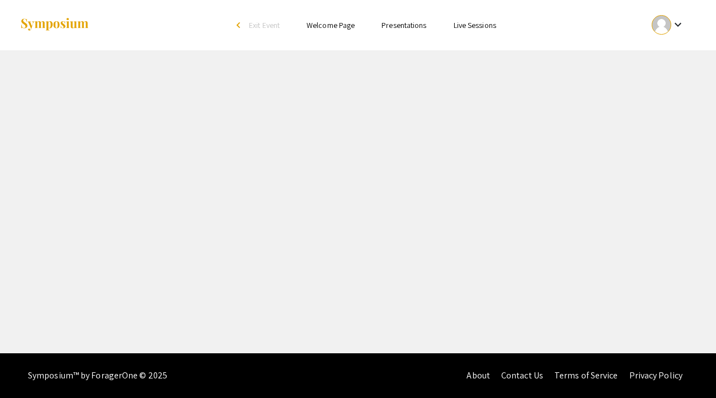
select select "custom"
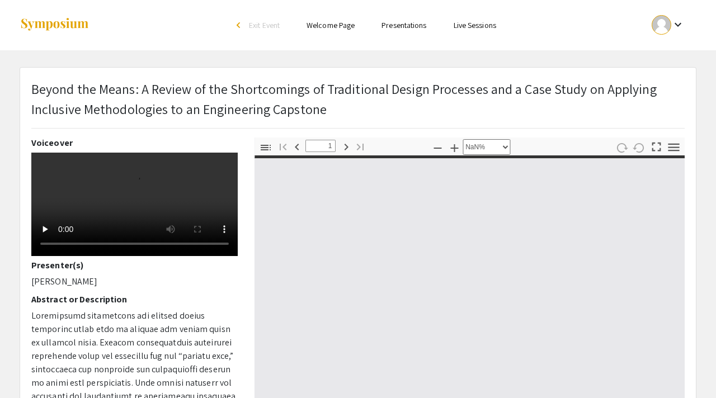
type input "0"
select select "custom"
type input "1"
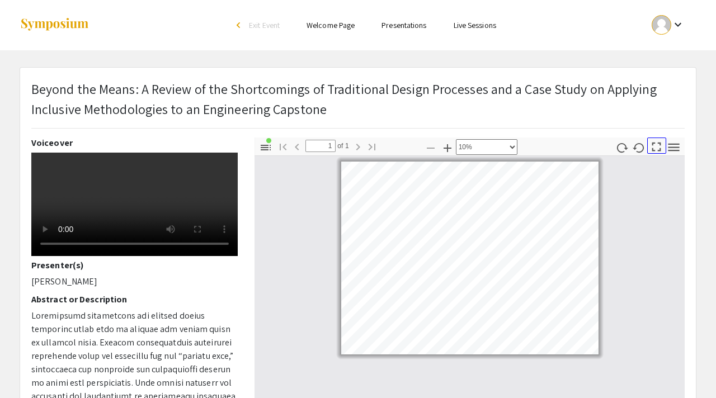
click at [656, 146] on icon "button" at bounding box center [655, 146] width 15 height 15
click at [654, 396] on div at bounding box center [469, 342] width 430 height 373
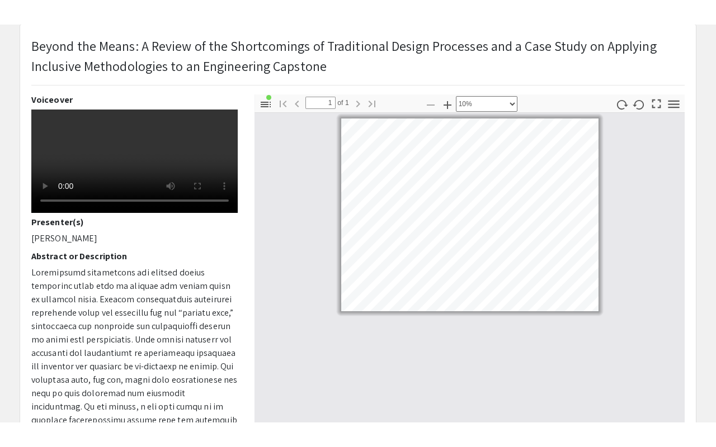
scroll to position [89, 0]
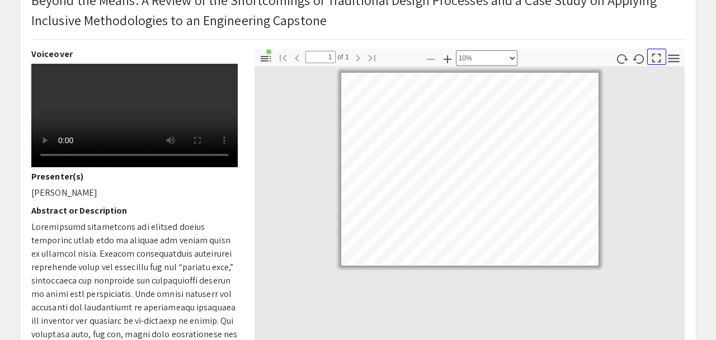
click at [655, 61] on icon "button" at bounding box center [655, 57] width 15 height 15
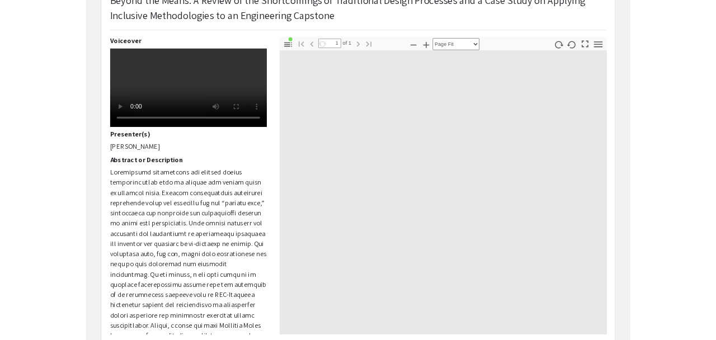
scroll to position [447, 0]
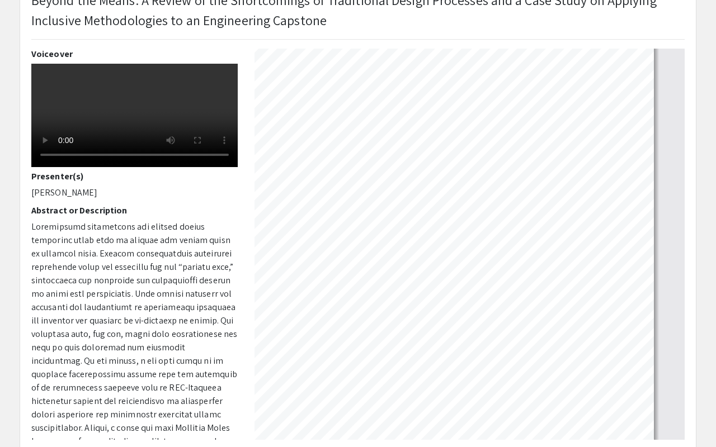
click at [655, 136] on div at bounding box center [358, 3] width 712 height 901
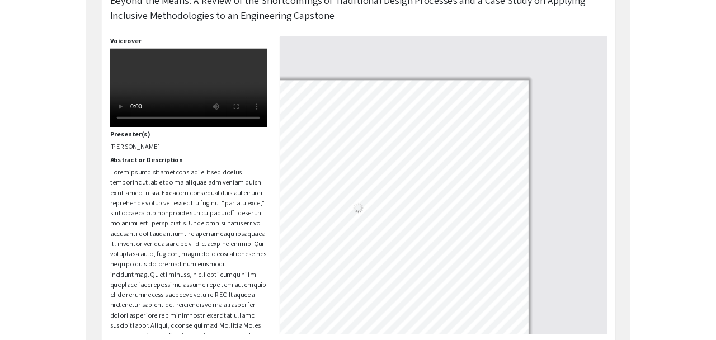
scroll to position [339, 0]
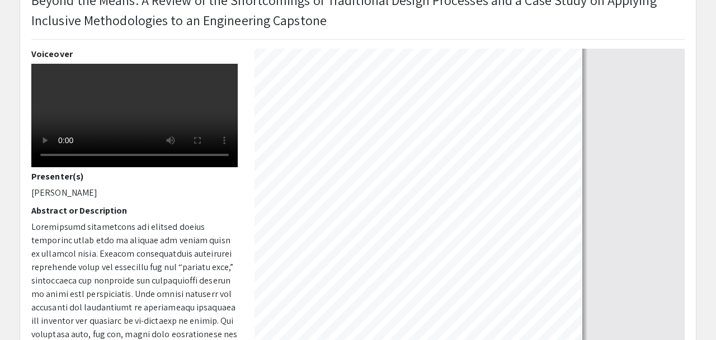
select select "custom"
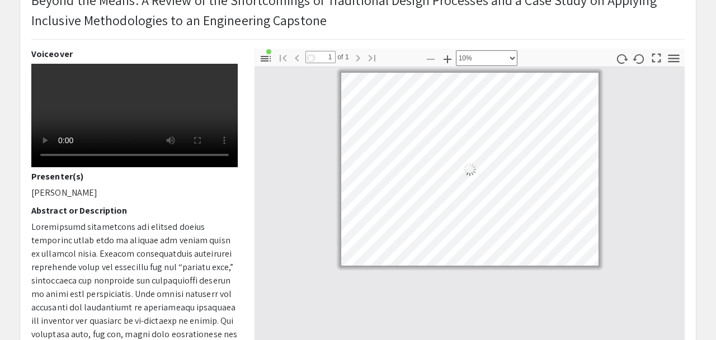
scroll to position [0, 0]
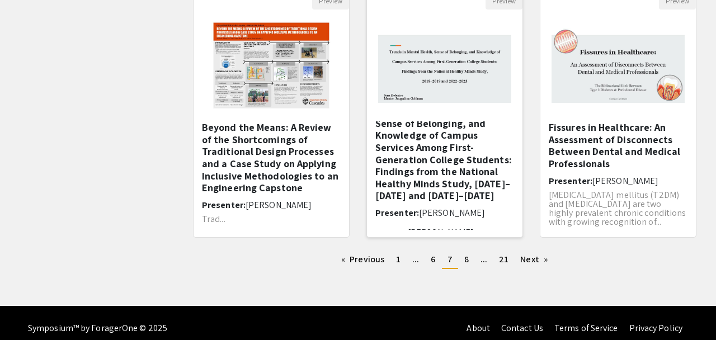
scroll to position [16, 0]
click at [470, 266] on link "page 8" at bounding box center [466, 259] width 16 height 17
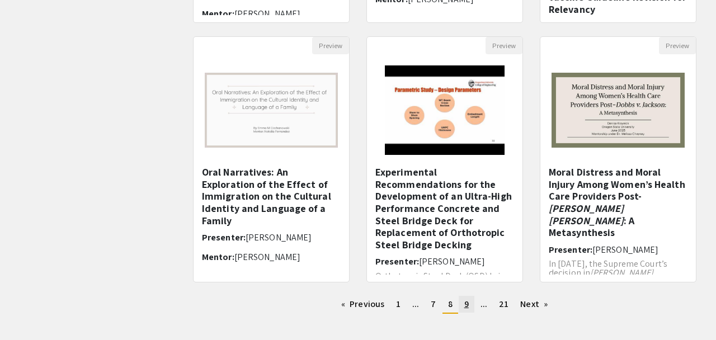
scroll to position [3, 0]
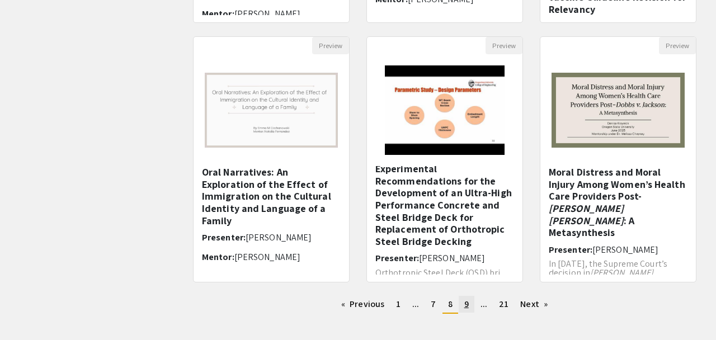
click at [466, 301] on span "9" at bounding box center [466, 304] width 4 height 12
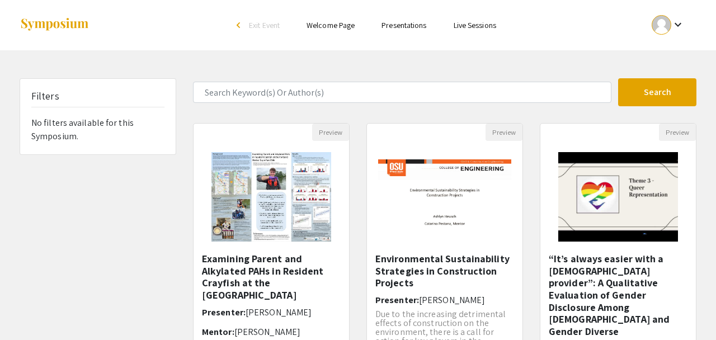
scroll to position [7, 0]
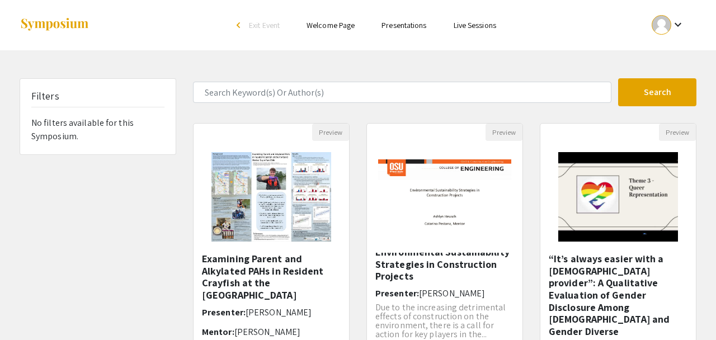
click at [251, 270] on h5 "Examining Parent and Alkylated PAHs in Resident Crayfish at the Portland Harbor…" at bounding box center [271, 277] width 139 height 48
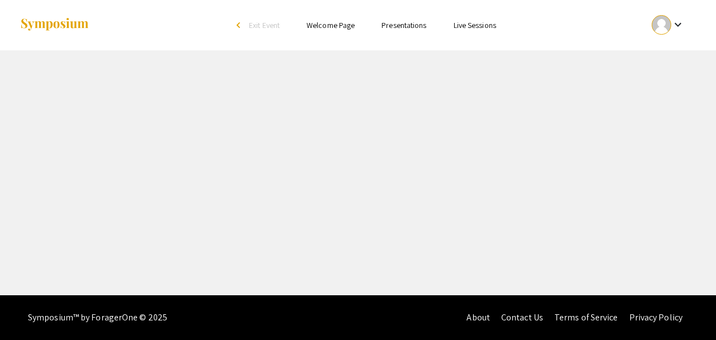
select select "custom"
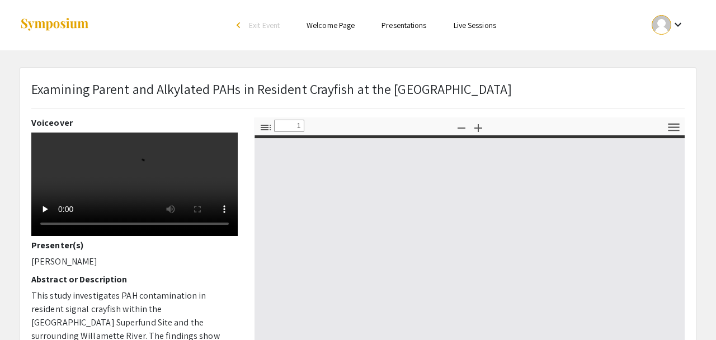
type input "0"
select select "custom"
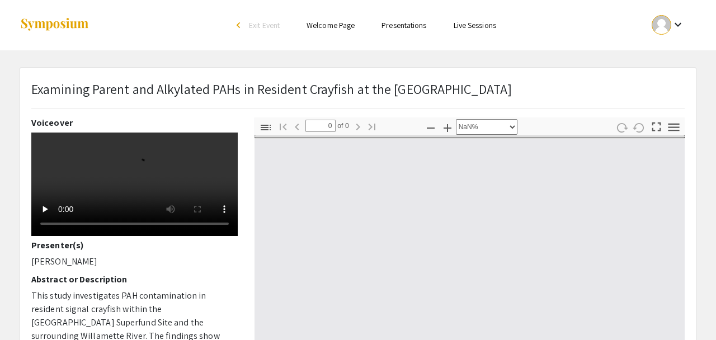
type input "1"
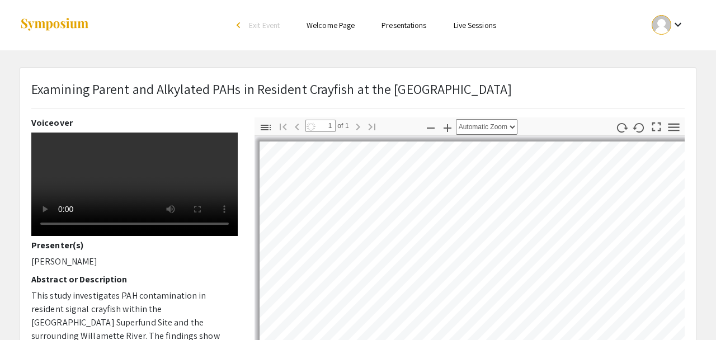
select select "auto"
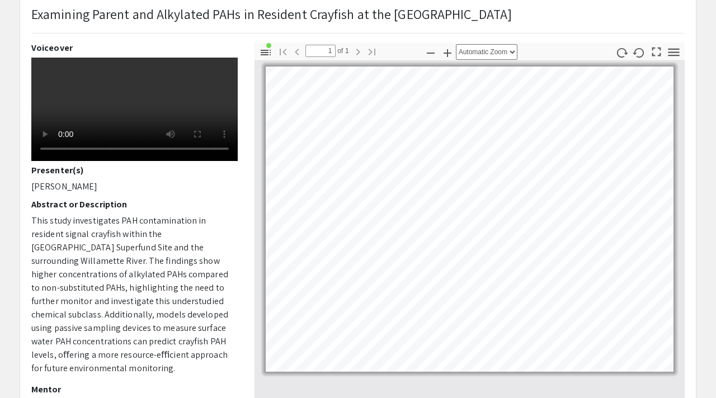
scroll to position [75, 0]
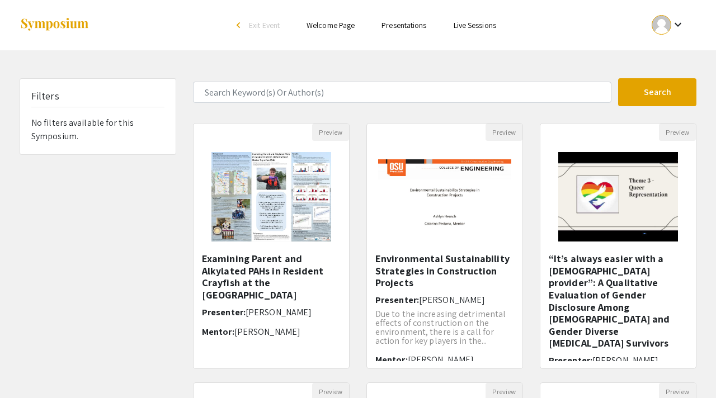
click at [58, 22] on img at bounding box center [55, 24] width 70 height 15
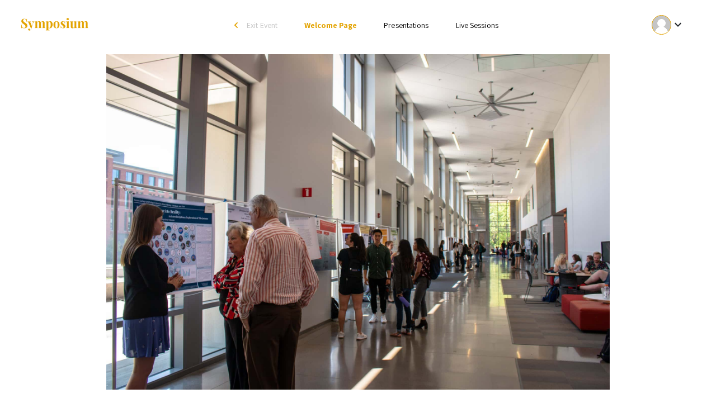
click at [669, 25] on div at bounding box center [661, 25] width 20 height 20
click at [457, 21] on div at bounding box center [358, 199] width 716 height 398
click at [413, 30] on link "Presentations" at bounding box center [405, 25] width 45 height 10
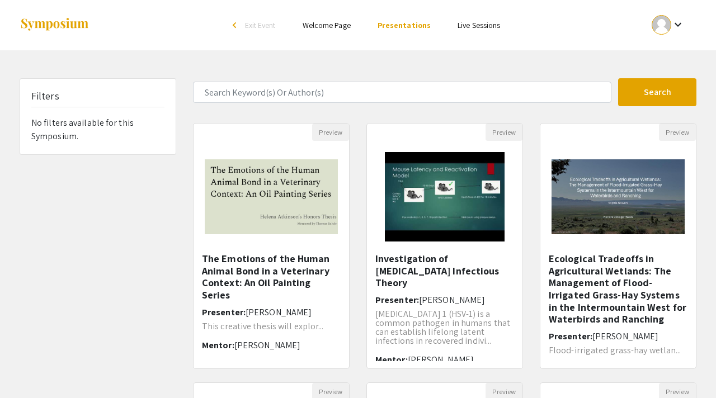
click at [263, 28] on span "Exit Event" at bounding box center [260, 25] width 31 height 10
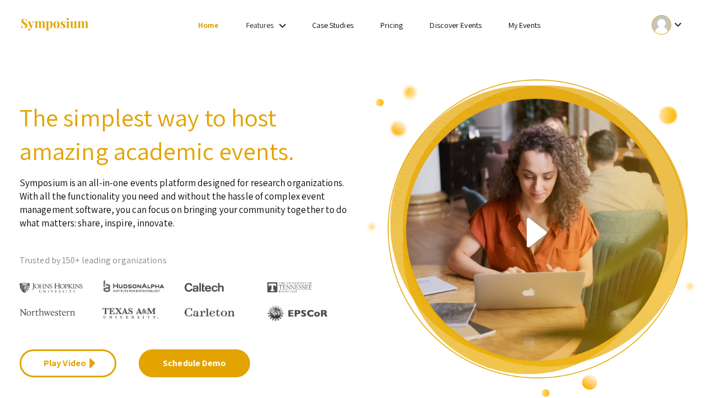
click at [523, 28] on link "My Events" at bounding box center [524, 25] width 32 height 10
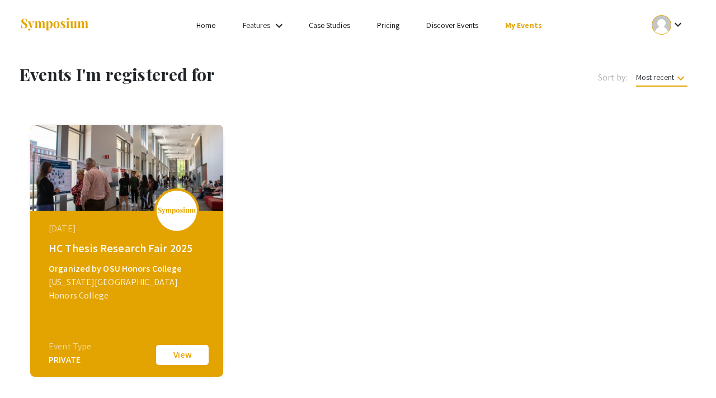
click at [170, 354] on button "View" at bounding box center [182, 354] width 56 height 23
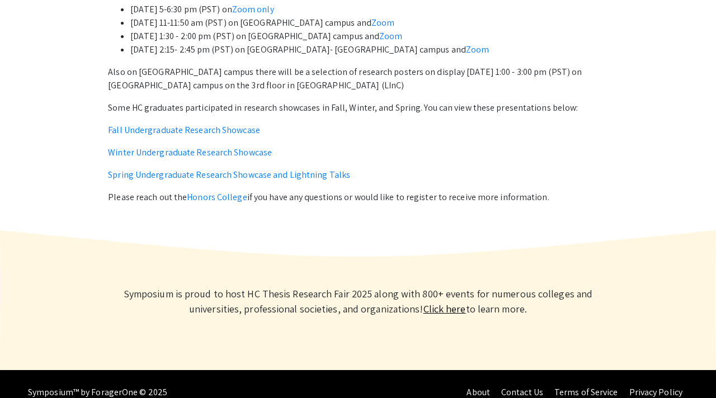
scroll to position [505, 0]
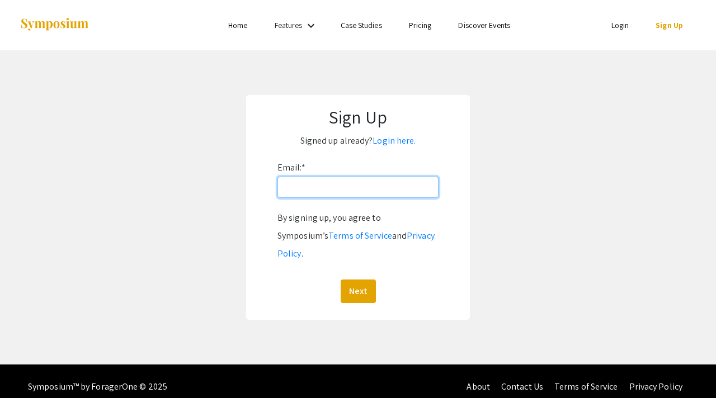
click at [350, 182] on input "Email: *" at bounding box center [357, 187] width 161 height 21
type input "[EMAIL_ADDRESS][DOMAIN_NAME]"
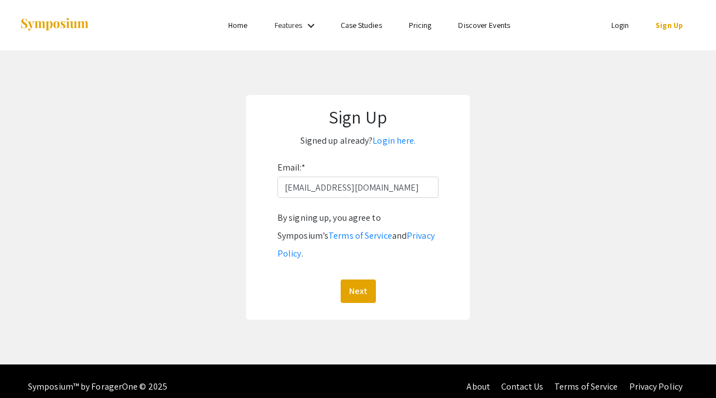
click at [357, 286] on div "Sign Up Signed up already? Login here. Email: * [EMAIL_ADDRESS][DOMAIN_NAME] By…" at bounding box center [358, 207] width 224 height 225
click at [356, 279] on button "Next" at bounding box center [357, 290] width 35 height 23
